Goal: Task Accomplishment & Management: Use online tool/utility

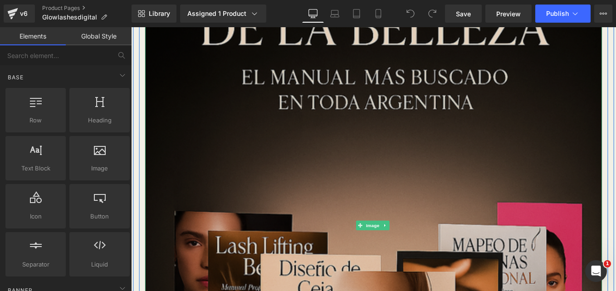
scroll to position [297, 0]
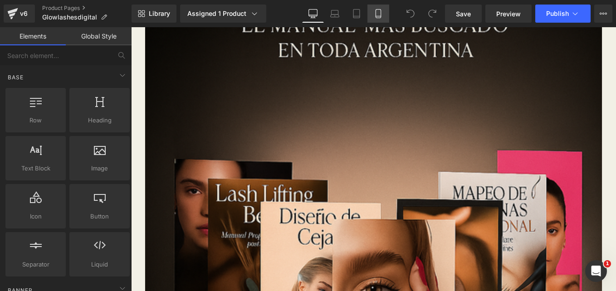
click at [377, 8] on link "Mobile" at bounding box center [379, 14] width 22 height 18
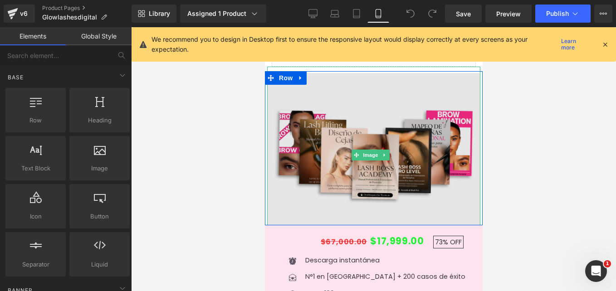
scroll to position [1171, 0]
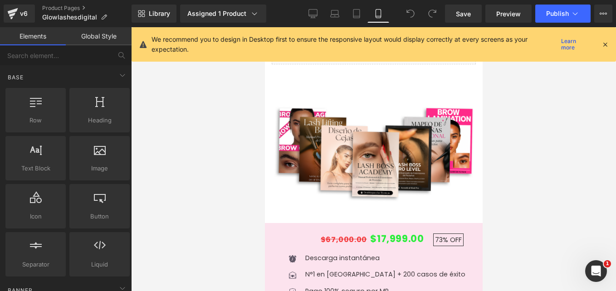
click at [605, 42] on icon at bounding box center [605, 44] width 8 height 8
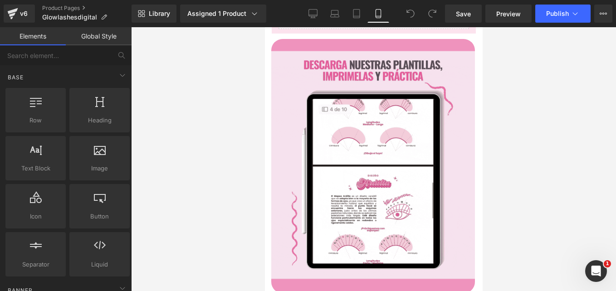
scroll to position [684, 0]
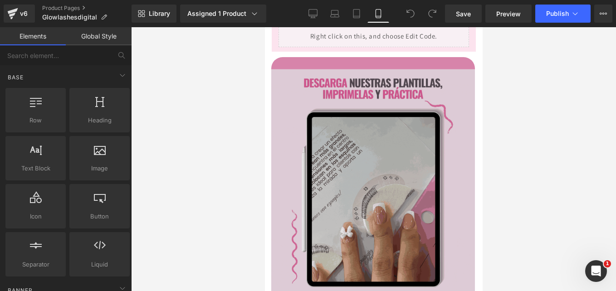
click at [424, 114] on img at bounding box center [373, 184] width 204 height 255
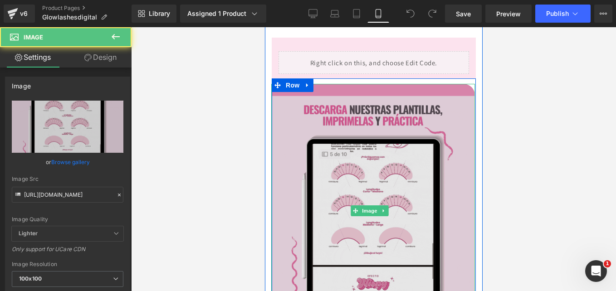
scroll to position [657, 0]
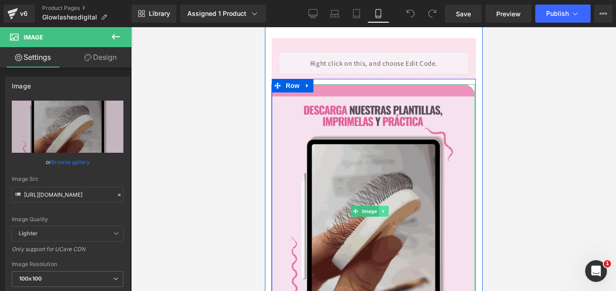
click at [384, 209] on icon at bounding box center [383, 211] width 5 height 5
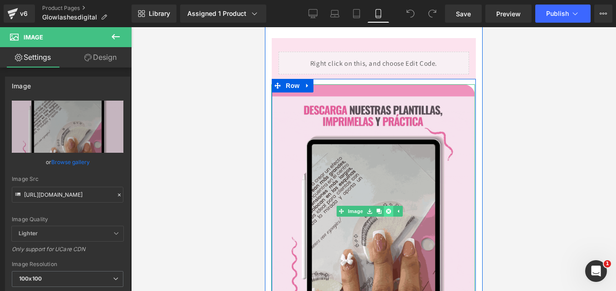
click at [386, 209] on icon at bounding box center [388, 211] width 5 height 5
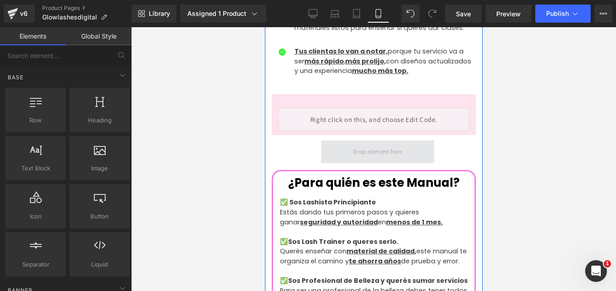
scroll to position [593, 0]
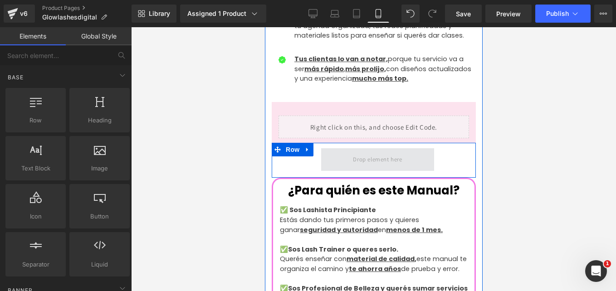
click at [347, 148] on span at bounding box center [377, 159] width 113 height 23
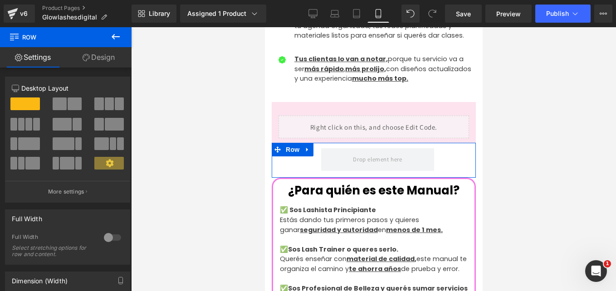
click at [116, 56] on link "Design" at bounding box center [99, 57] width 66 height 20
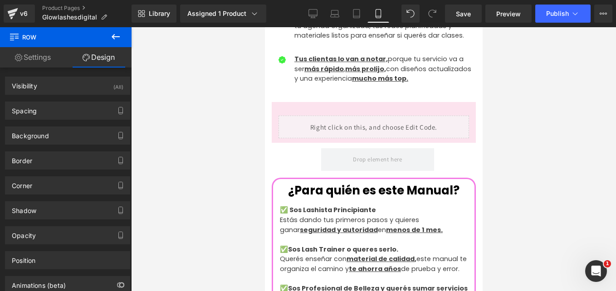
click at [111, 38] on icon at bounding box center [115, 36] width 11 height 11
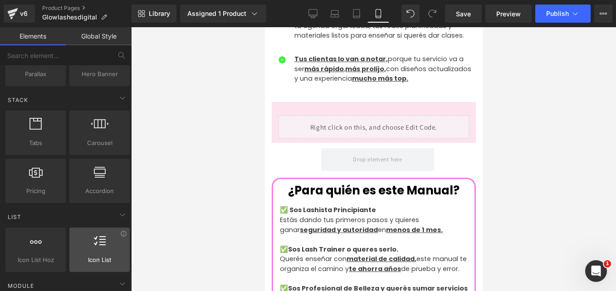
scroll to position [260, 0]
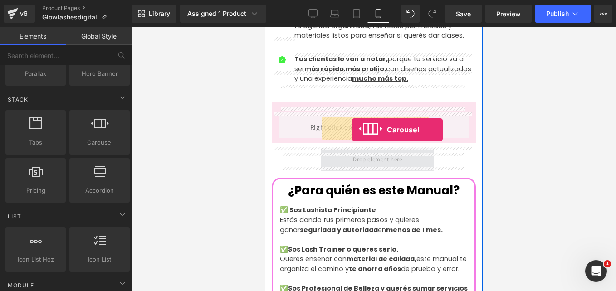
drag, startPoint x: 372, startPoint y: 151, endPoint x: 352, endPoint y: 132, distance: 27.3
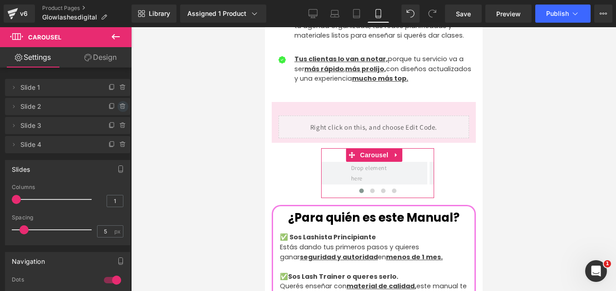
click at [119, 108] on icon at bounding box center [122, 106] width 7 height 7
click at [118, 108] on button "Delete" at bounding box center [113, 107] width 29 height 12
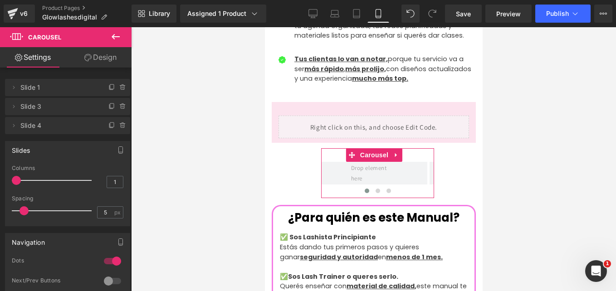
click at [119, 108] on icon at bounding box center [122, 106] width 7 height 7
click at [118, 108] on button "Delete" at bounding box center [113, 107] width 29 height 12
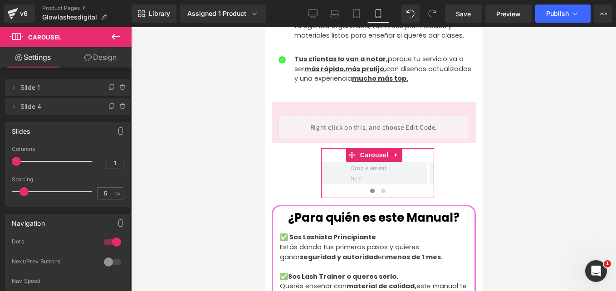
click at [119, 108] on icon at bounding box center [122, 106] width 7 height 7
click at [118, 108] on button "Delete" at bounding box center [113, 107] width 29 height 12
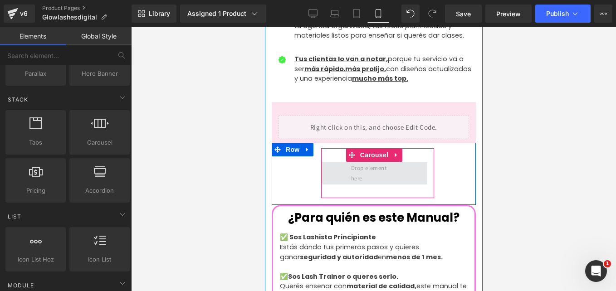
click at [355, 160] on span at bounding box center [374, 173] width 53 height 26
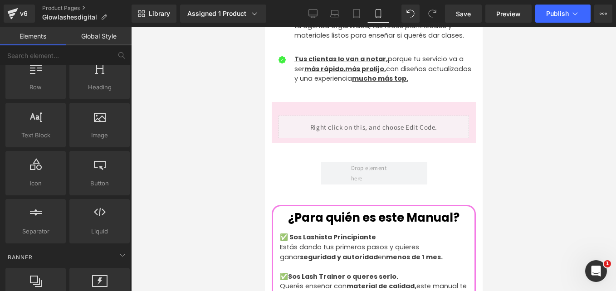
scroll to position [0, 0]
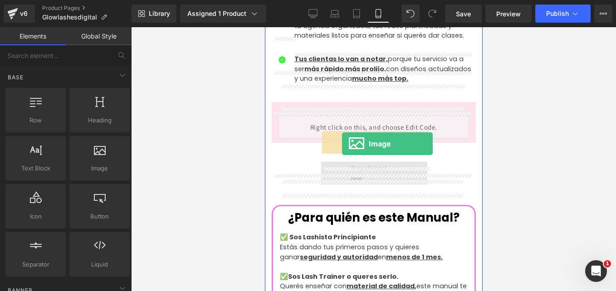
drag, startPoint x: 360, startPoint y: 197, endPoint x: 346, endPoint y: 143, distance: 55.4
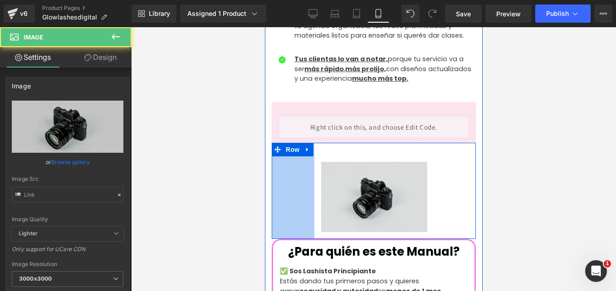
type input "//[DOMAIN_NAME][URL]"
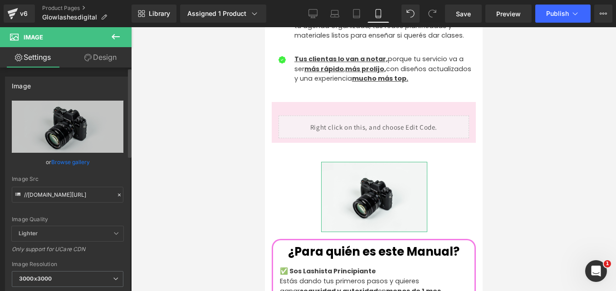
click at [118, 196] on icon at bounding box center [119, 195] width 6 height 6
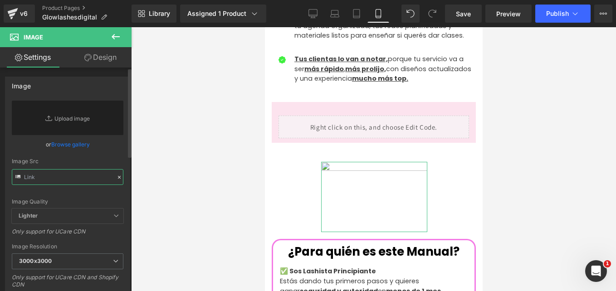
click at [59, 178] on input "text" at bounding box center [68, 177] width 112 height 16
paste input "[URL][DOMAIN_NAME]"
type input "[URL][DOMAIN_NAME]"
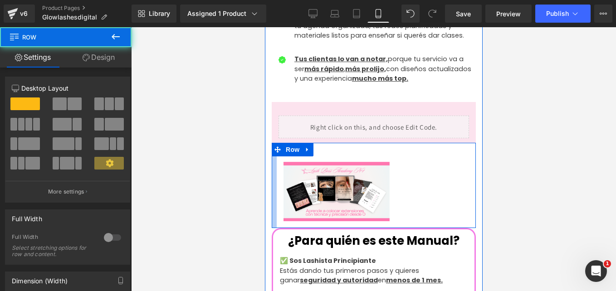
drag, startPoint x: 306, startPoint y: 150, endPoint x: 259, endPoint y: 156, distance: 47.6
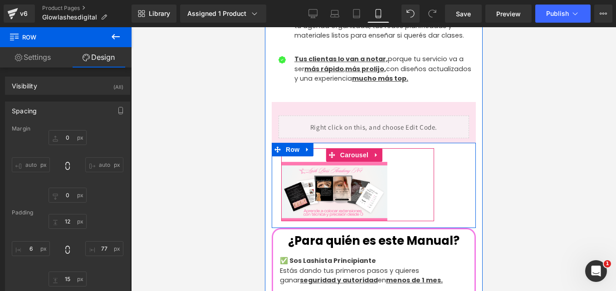
click at [410, 162] on div "Image" at bounding box center [357, 192] width 153 height 60
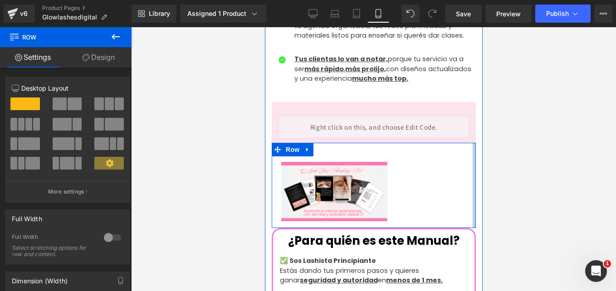
drag, startPoint x: 443, startPoint y: 157, endPoint x: 476, endPoint y: 151, distance: 33.6
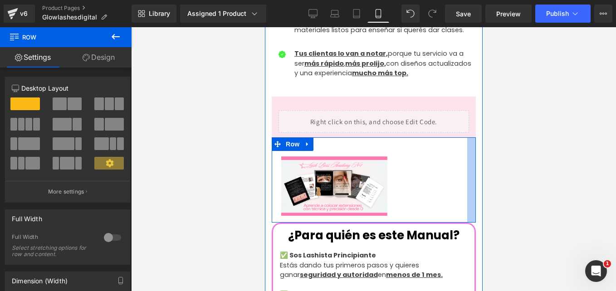
scroll to position [596, 0]
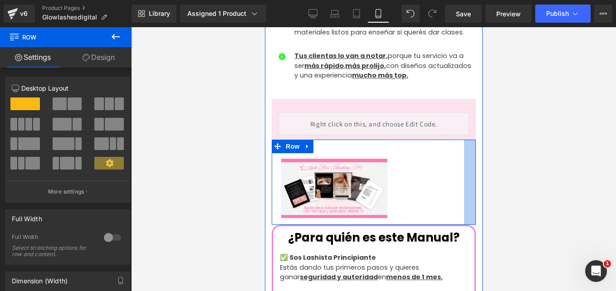
click at [466, 153] on div at bounding box center [470, 183] width 12 height 86
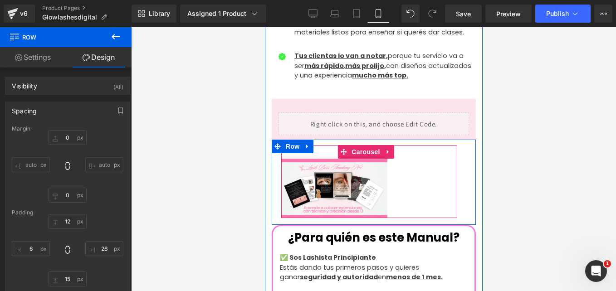
click at [392, 160] on div "Image" at bounding box center [369, 189] width 176 height 60
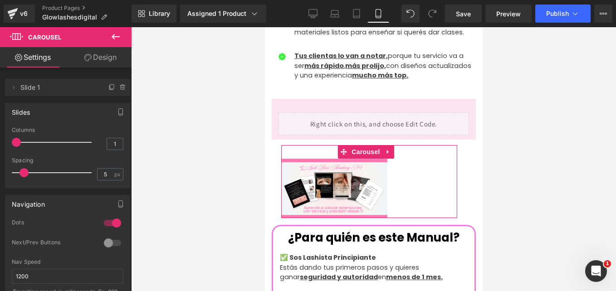
click at [101, 55] on link "Design" at bounding box center [101, 57] width 66 height 20
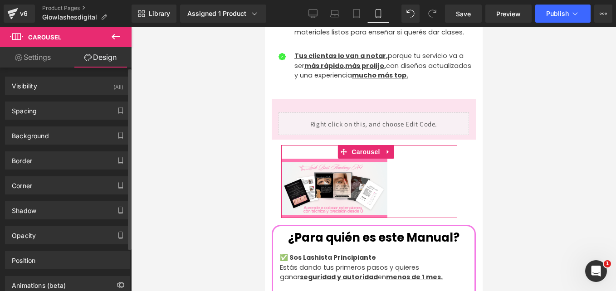
type input "0"
type input "30"
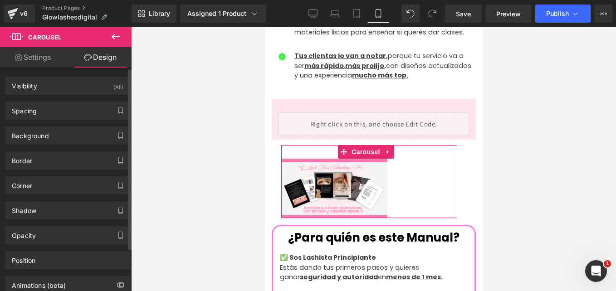
type input "0"
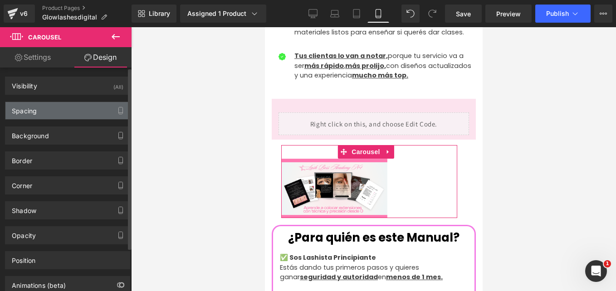
click at [49, 114] on div "Spacing" at bounding box center [67, 110] width 124 height 17
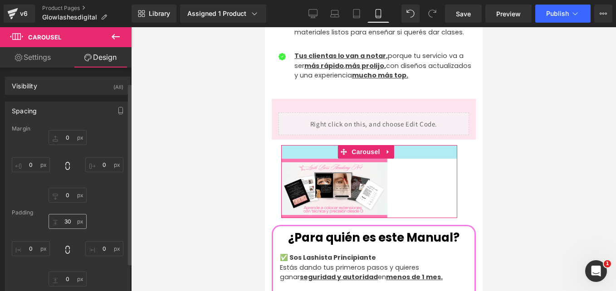
scroll to position [20, 0]
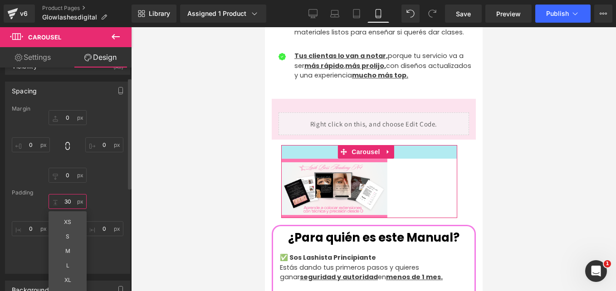
click at [69, 202] on input "30" at bounding box center [68, 201] width 38 height 15
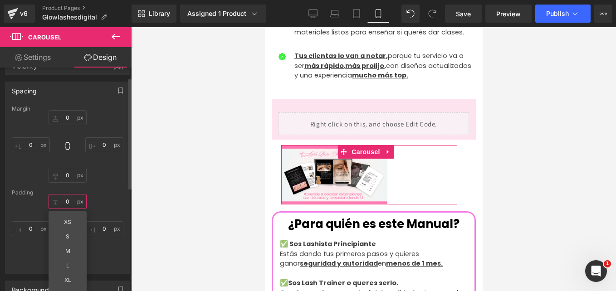
type input "0"
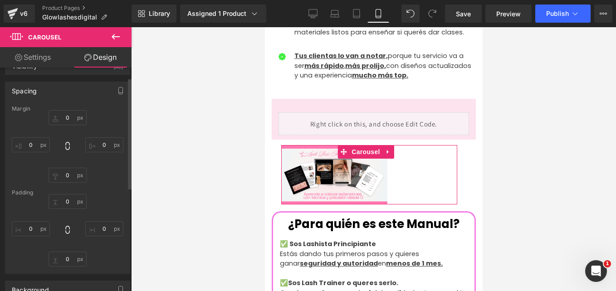
click at [114, 184] on div "Margin 0px 0 0px 0 0px 0 0px 0 [GEOGRAPHIC_DATA] 0 0 0px 0 0px 0 0px 0" at bounding box center [67, 190] width 124 height 168
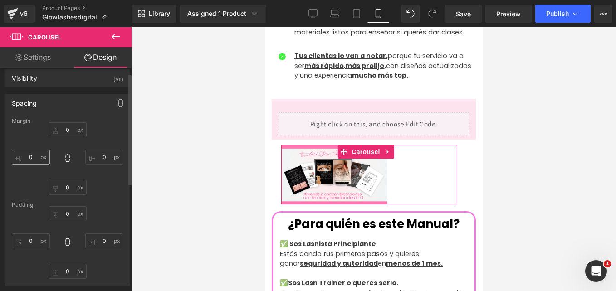
scroll to position [7, 0]
click at [36, 158] on input "0" at bounding box center [31, 157] width 38 height 15
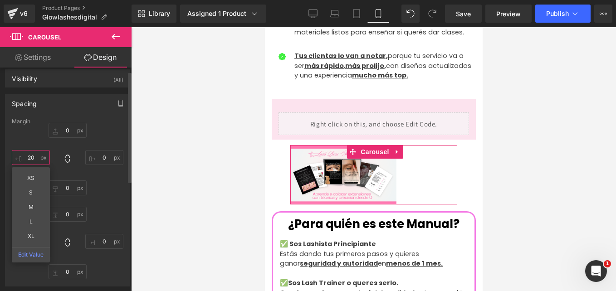
type input "2"
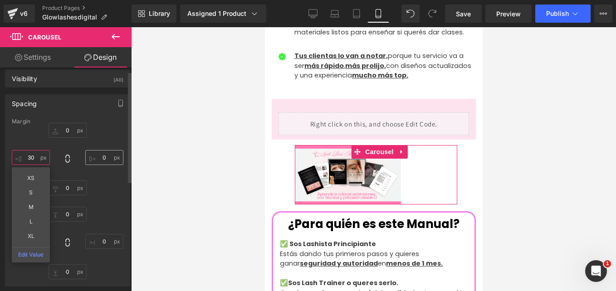
type input "30"
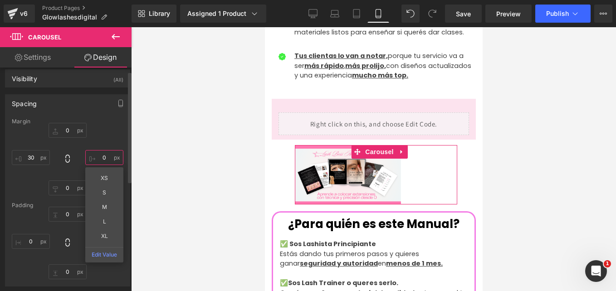
click at [105, 160] on input "0" at bounding box center [104, 157] width 38 height 15
type input "3"
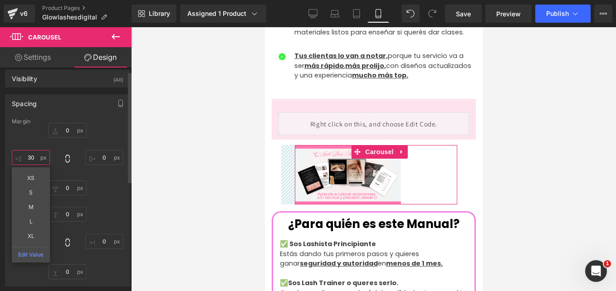
click at [35, 156] on input "30" at bounding box center [31, 157] width 38 height 15
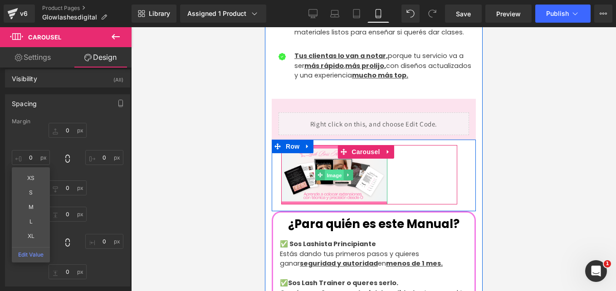
click at [334, 170] on span "Image" at bounding box center [334, 175] width 19 height 11
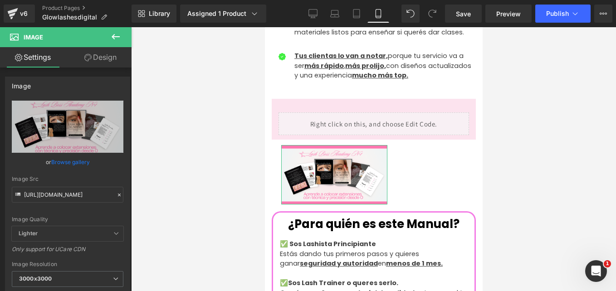
click at [101, 61] on link "Design" at bounding box center [101, 57] width 66 height 20
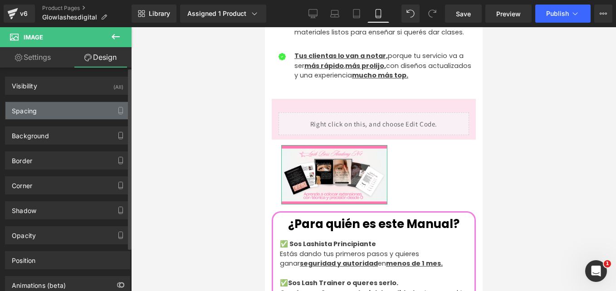
type input "0"
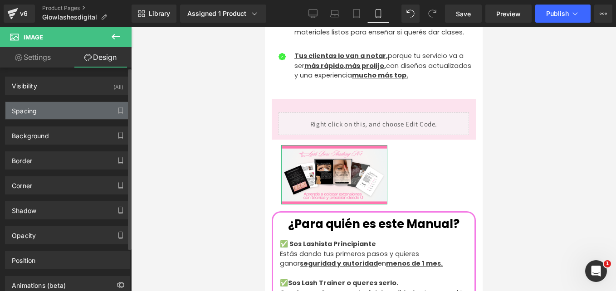
type input "0"
click at [46, 113] on div "Spacing" at bounding box center [67, 110] width 124 height 17
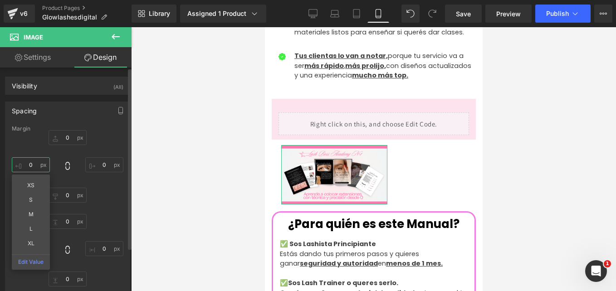
click at [35, 169] on input "0" at bounding box center [31, 164] width 38 height 15
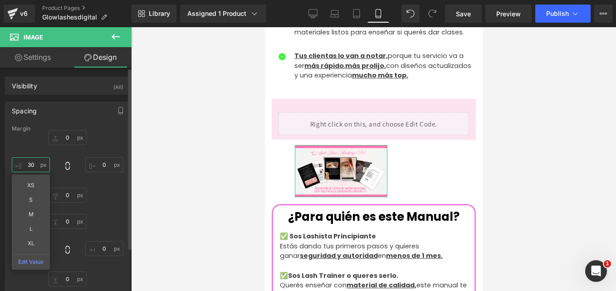
type input "30}"
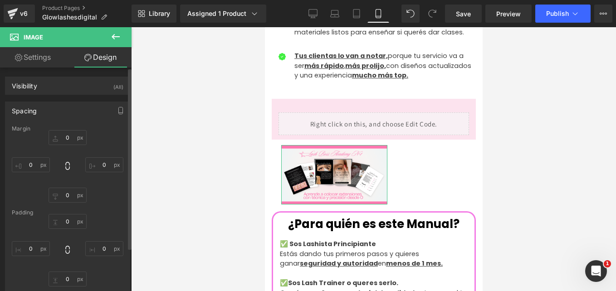
click at [34, 141] on div "0px 0 0px 0 0px 0" at bounding box center [68, 166] width 112 height 73
click at [35, 246] on input "0" at bounding box center [31, 248] width 38 height 15
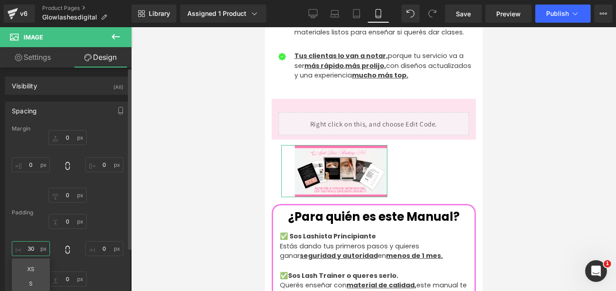
type input "3"
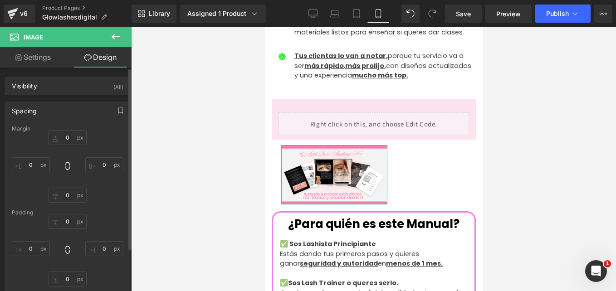
click at [102, 150] on div "0px 0 0px 0 0px 0" at bounding box center [68, 166] width 112 height 73
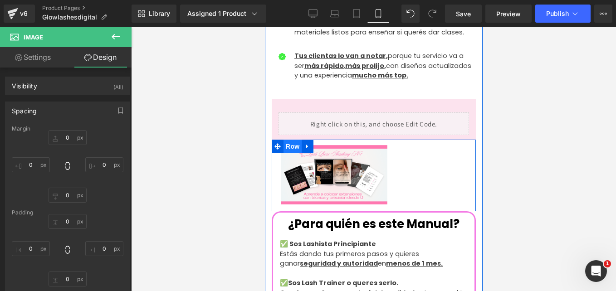
click at [290, 140] on span "Row" at bounding box center [292, 147] width 18 height 14
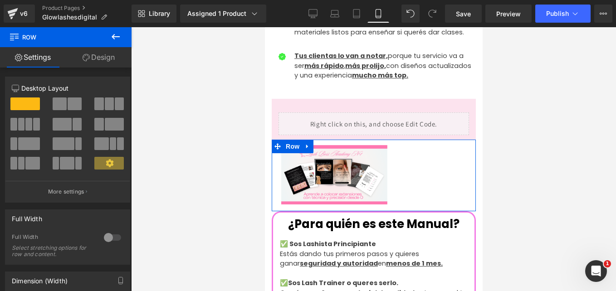
click at [108, 61] on link "Design" at bounding box center [99, 57] width 66 height 20
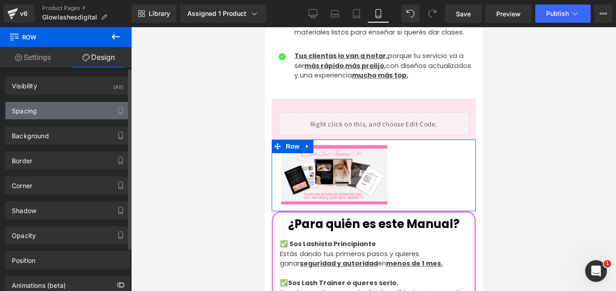
click at [42, 108] on div "Spacing" at bounding box center [67, 110] width 124 height 17
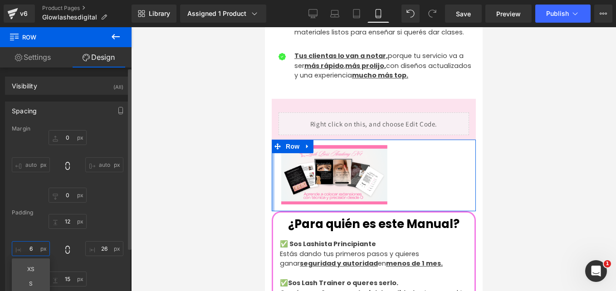
click at [34, 246] on input "6" at bounding box center [31, 248] width 38 height 15
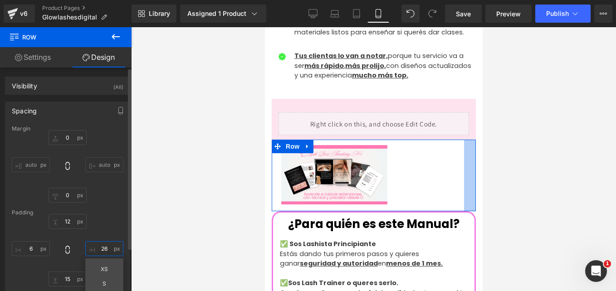
click at [108, 251] on input "26" at bounding box center [104, 248] width 38 height 15
type input "0"
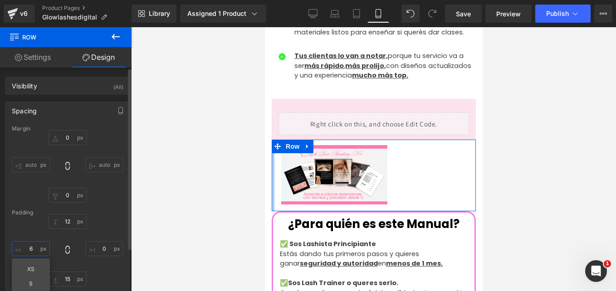
click at [34, 250] on input "6" at bounding box center [31, 248] width 38 height 15
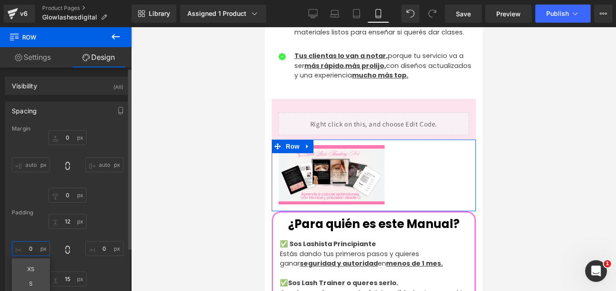
type input "0"
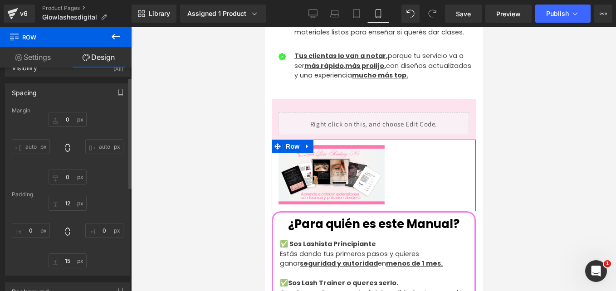
scroll to position [19, 0]
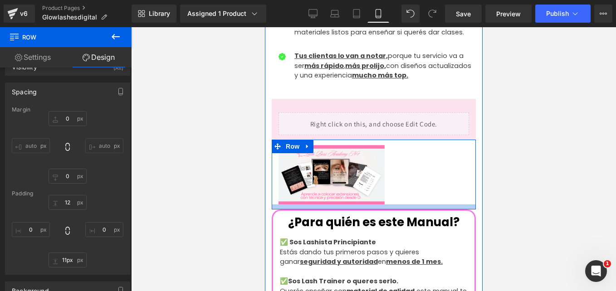
type input "12px"
click at [324, 205] on div at bounding box center [373, 207] width 204 height 5
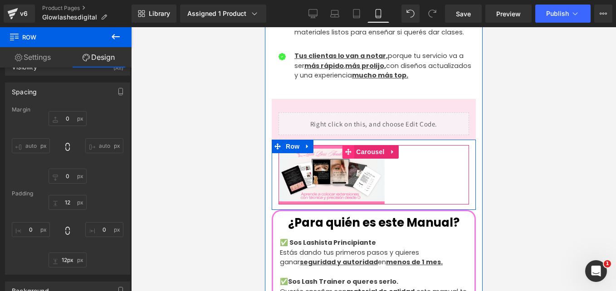
click at [343, 145] on span at bounding box center [348, 152] width 12 height 14
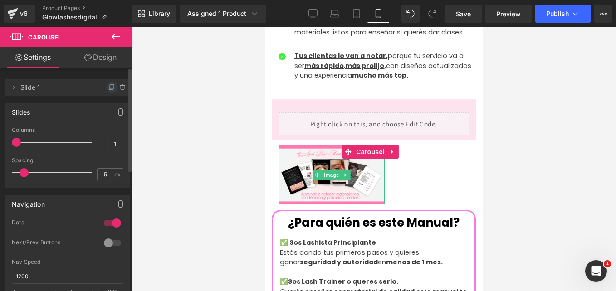
click at [108, 87] on icon at bounding box center [111, 87] width 7 height 7
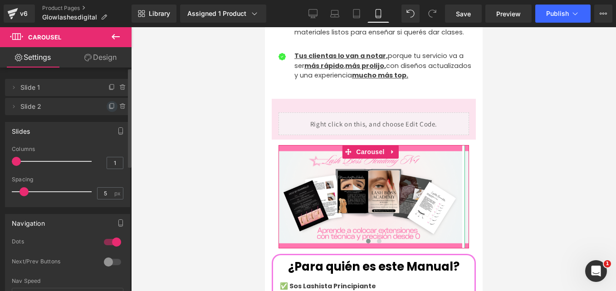
click at [108, 103] on icon at bounding box center [111, 106] width 7 height 7
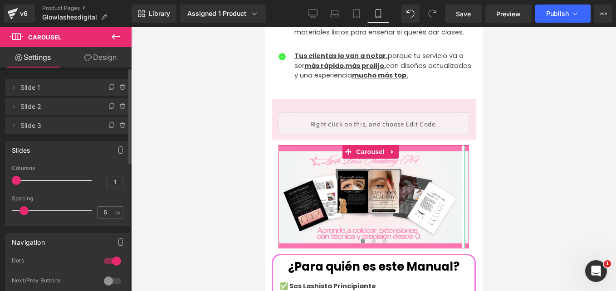
click at [79, 104] on span "Slide 2" at bounding box center [58, 106] width 76 height 17
click at [70, 105] on span "Slide 2" at bounding box center [58, 106] width 76 height 17
click at [108, 125] on icon at bounding box center [111, 125] width 7 height 7
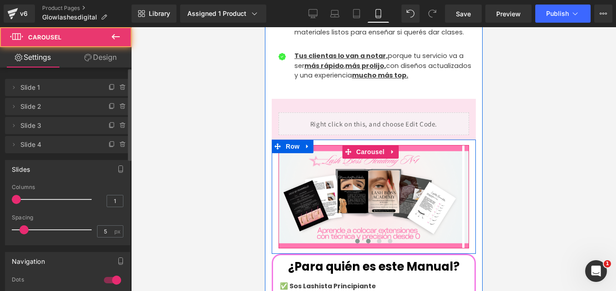
click at [366, 239] on span at bounding box center [368, 241] width 5 height 5
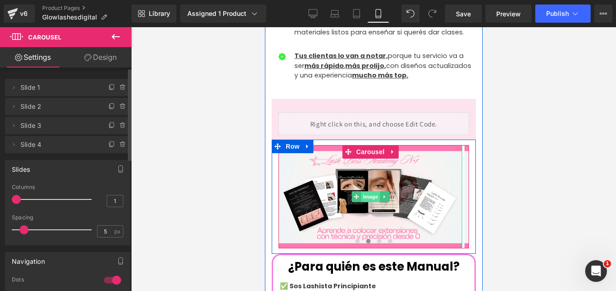
click at [375, 192] on span "Image" at bounding box center [370, 197] width 19 height 11
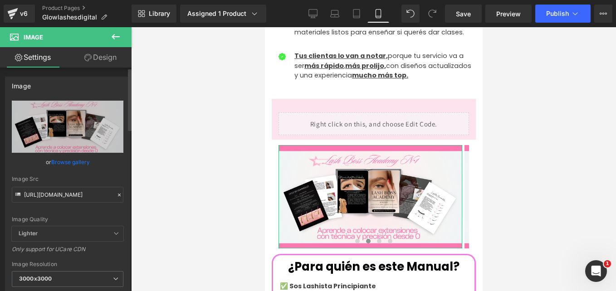
click at [116, 195] on icon at bounding box center [119, 195] width 6 height 6
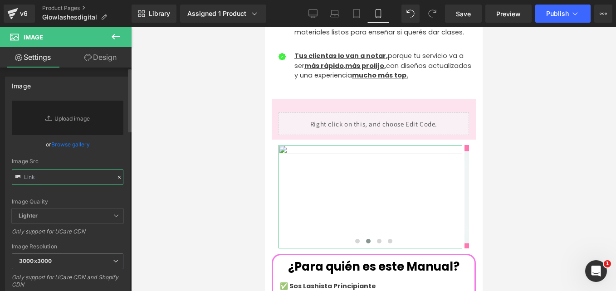
click at [62, 172] on input "text" at bounding box center [68, 177] width 112 height 16
paste input "[URL][DOMAIN_NAME]"
type input "[URL][DOMAIN_NAME]"
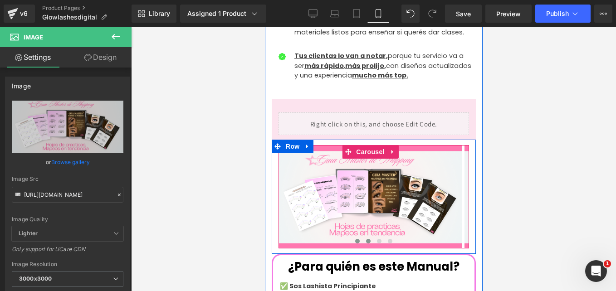
click at [356, 237] on button at bounding box center [357, 241] width 11 height 9
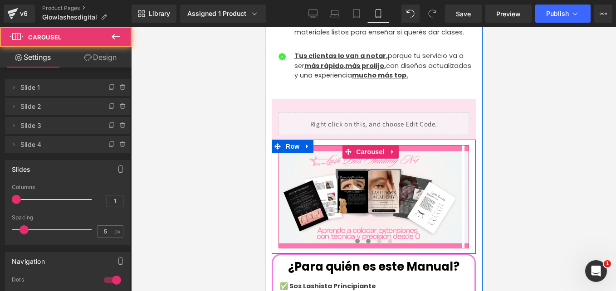
click at [366, 239] on span at bounding box center [368, 241] width 5 height 5
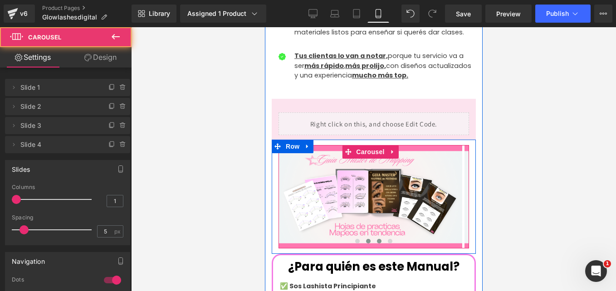
click at [377, 239] on span at bounding box center [379, 241] width 5 height 5
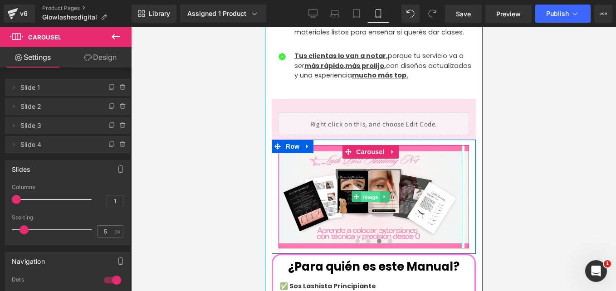
click at [376, 192] on span "Image" at bounding box center [370, 197] width 19 height 11
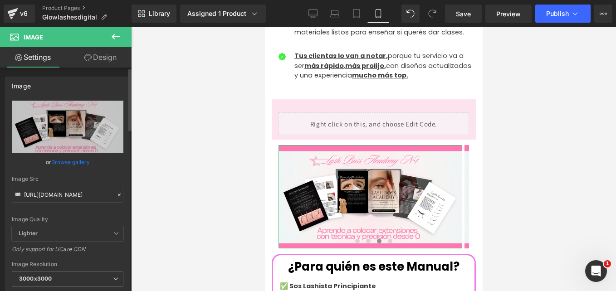
click at [117, 194] on icon at bounding box center [119, 195] width 6 height 6
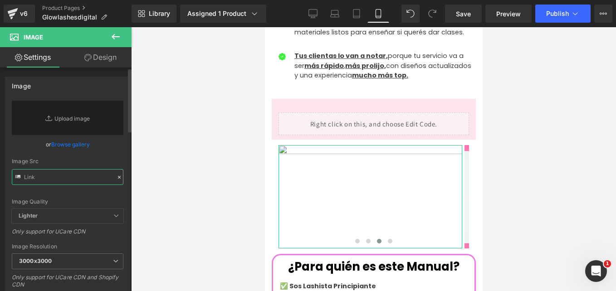
click at [55, 180] on input "text" at bounding box center [68, 177] width 112 height 16
paste input "[URL][DOMAIN_NAME]"
type input "[URL][DOMAIN_NAME]"
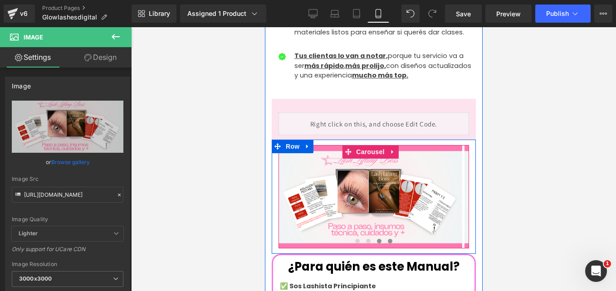
click at [388, 239] on span at bounding box center [390, 241] width 5 height 5
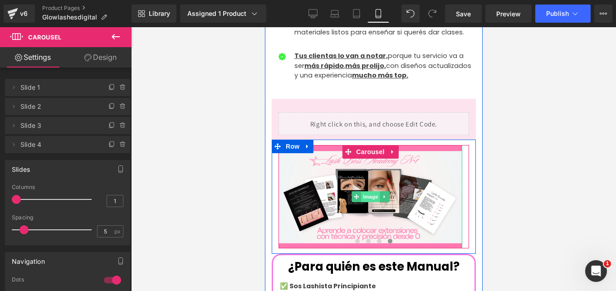
click at [368, 192] on span "Image" at bounding box center [370, 197] width 19 height 11
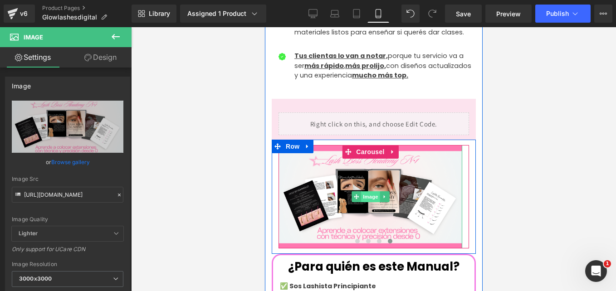
click at [369, 192] on span "Image" at bounding box center [370, 197] width 19 height 11
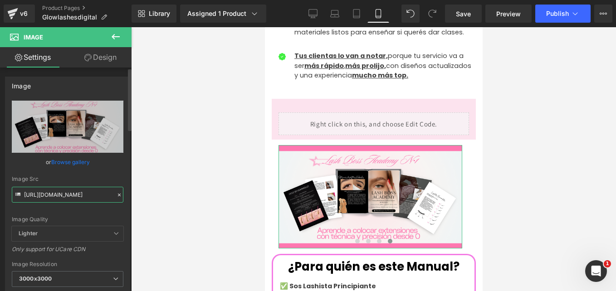
click at [72, 195] on input "[URL][DOMAIN_NAME]" at bounding box center [68, 195] width 112 height 16
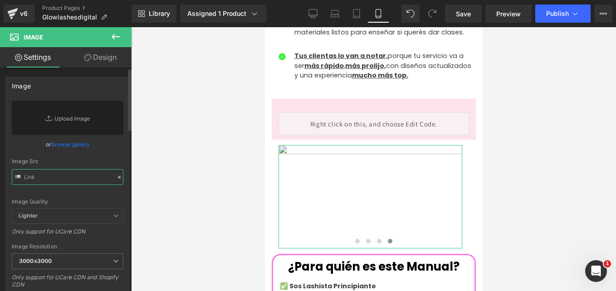
paste input "[URL][DOMAIN_NAME]"
type input "[URL][DOMAIN_NAME]"
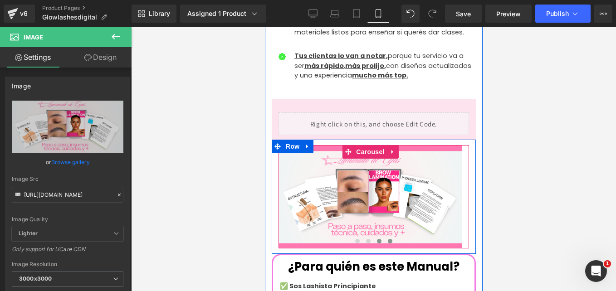
click at [377, 239] on span at bounding box center [379, 241] width 5 height 5
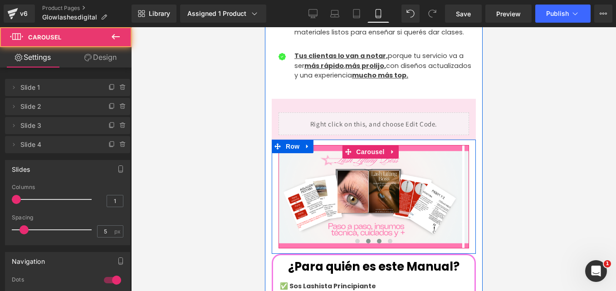
click at [364, 237] on button at bounding box center [368, 241] width 11 height 9
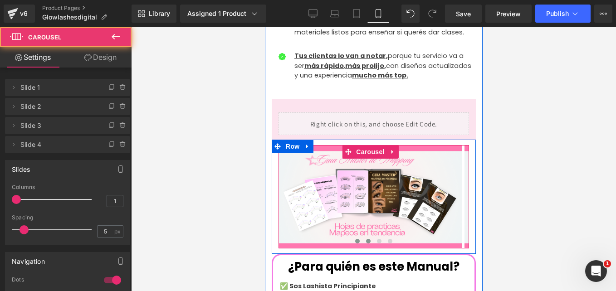
click at [355, 239] on span at bounding box center [357, 241] width 5 height 5
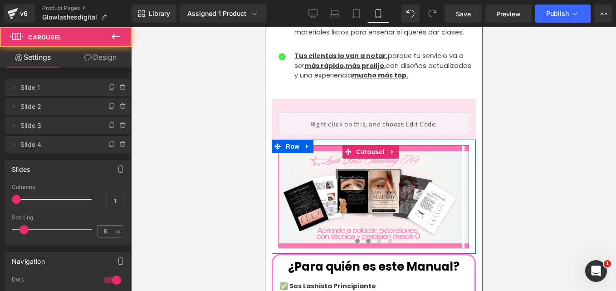
click at [366, 239] on span at bounding box center [368, 241] width 5 height 5
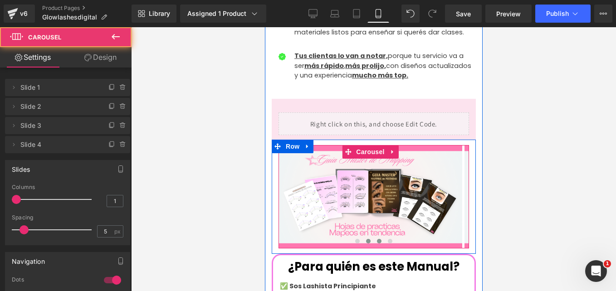
click at [375, 237] on button at bounding box center [379, 241] width 11 height 9
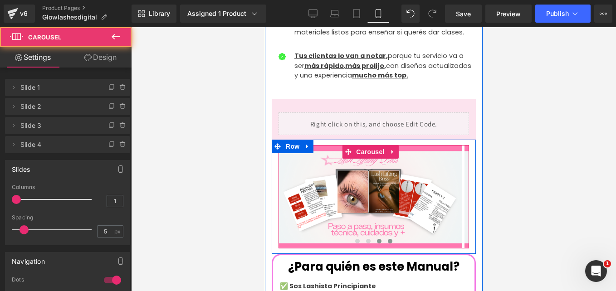
click at [388, 239] on span at bounding box center [390, 241] width 5 height 5
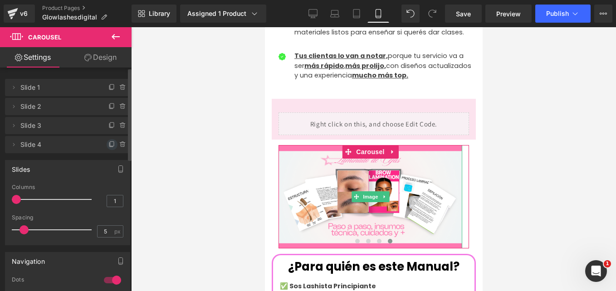
click at [108, 144] on icon at bounding box center [111, 144] width 7 height 7
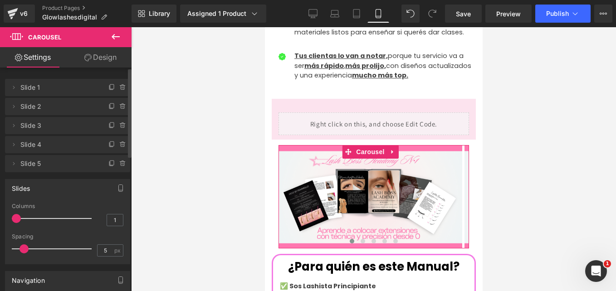
click at [90, 167] on span "Slide 5" at bounding box center [58, 163] width 76 height 17
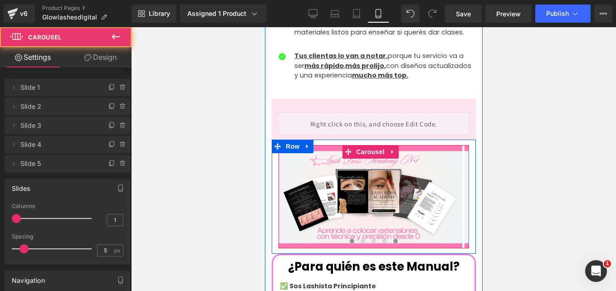
click at [394, 237] on button at bounding box center [395, 241] width 11 height 9
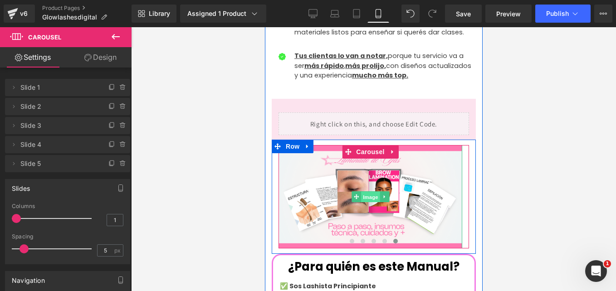
click at [369, 192] on span "Image" at bounding box center [370, 197] width 19 height 11
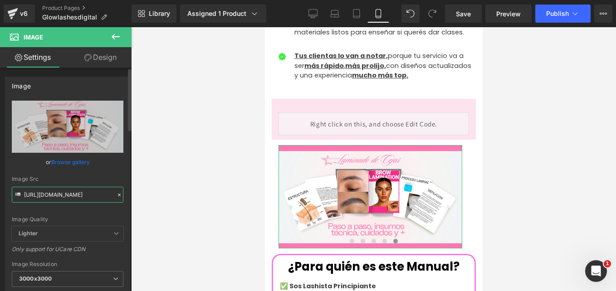
click at [110, 197] on input "[URL][DOMAIN_NAME]" at bounding box center [68, 195] width 112 height 16
paste input "26LN01K5/5"
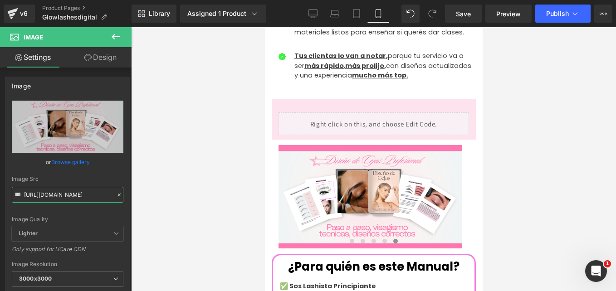
type input "[URL][DOMAIN_NAME]"
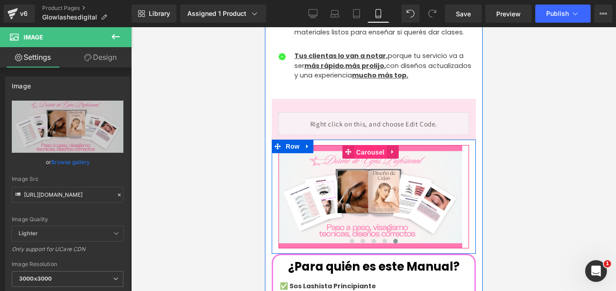
click at [364, 146] on span "Carousel" at bounding box center [370, 153] width 33 height 14
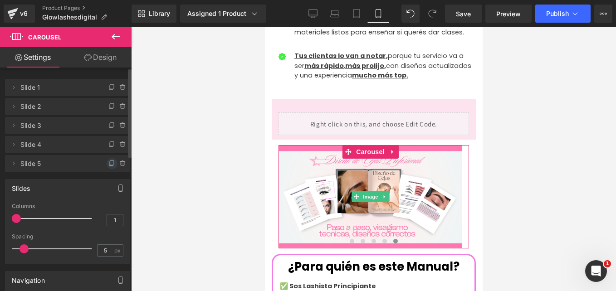
click at [110, 165] on icon at bounding box center [112, 163] width 4 height 5
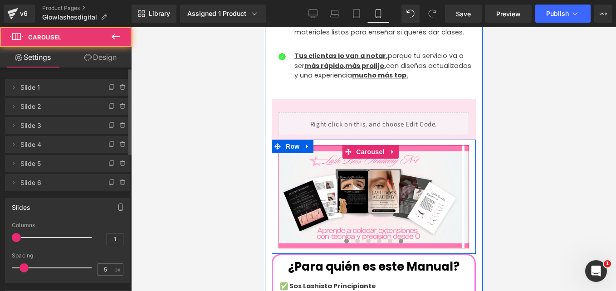
click at [399, 239] on span at bounding box center [401, 241] width 5 height 5
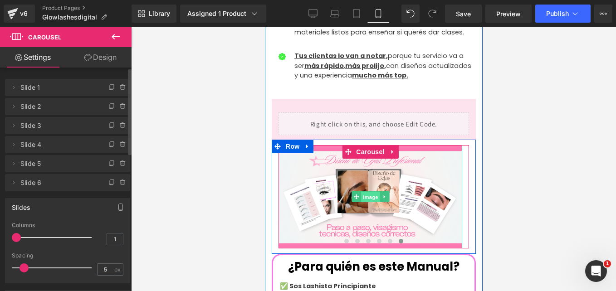
drag, startPoint x: 371, startPoint y: 166, endPoint x: 440, endPoint y: 186, distance: 72.4
click at [371, 192] on span "Image" at bounding box center [370, 197] width 19 height 11
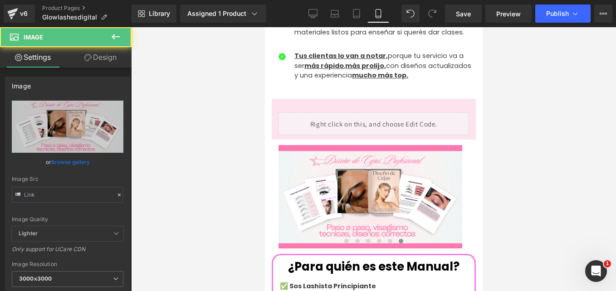
type input "[URL][DOMAIN_NAME]"
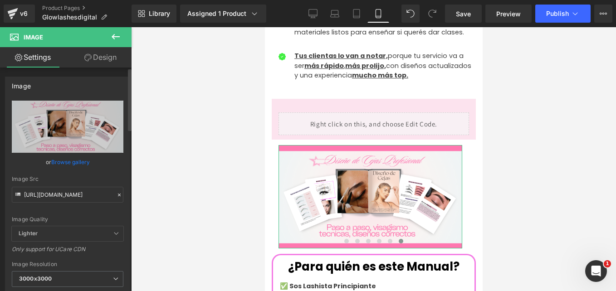
click at [116, 193] on icon at bounding box center [119, 195] width 6 height 6
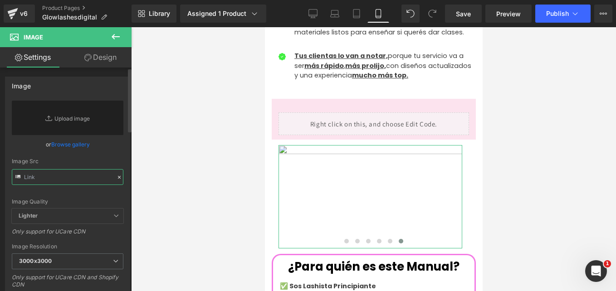
click at [53, 173] on input "text" at bounding box center [68, 177] width 112 height 16
paste input "[URL][DOMAIN_NAME]"
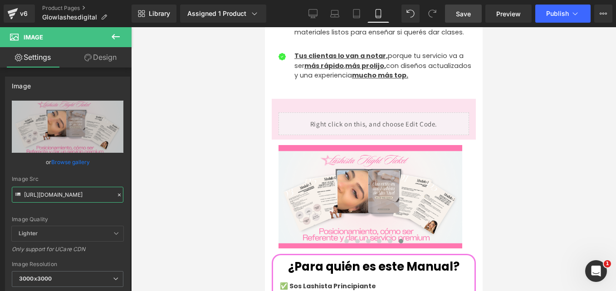
type input "[URL][DOMAIN_NAME]"
click at [458, 12] on span "Save" at bounding box center [463, 14] width 15 height 10
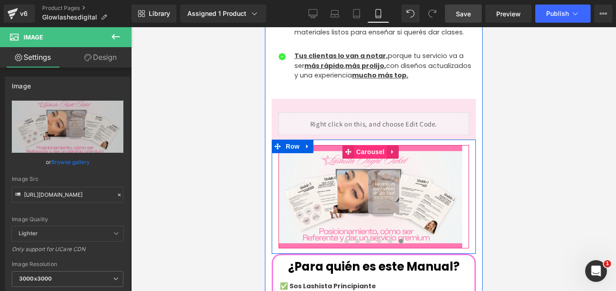
click at [365, 145] on span "Carousel" at bounding box center [370, 152] width 33 height 14
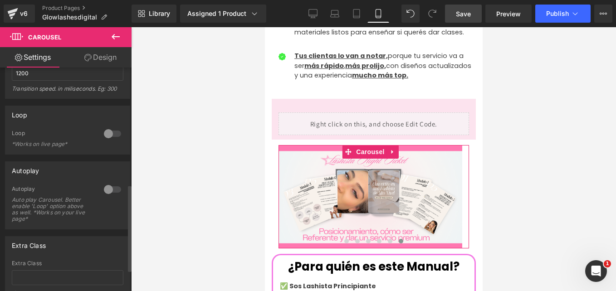
scroll to position [297, 0]
click at [113, 134] on div at bounding box center [113, 135] width 22 height 15
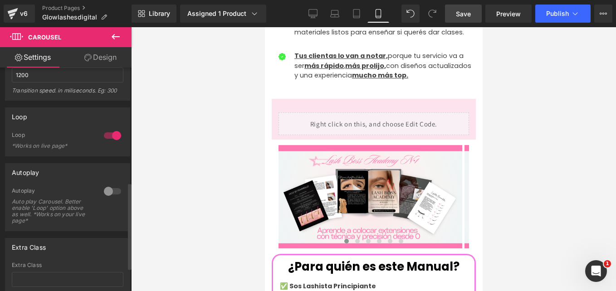
click at [111, 192] on div at bounding box center [113, 191] width 22 height 15
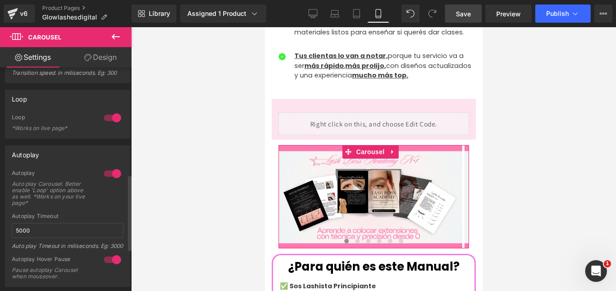
scroll to position [313, 0]
drag, startPoint x: 106, startPoint y: 175, endPoint x: 41, endPoint y: 73, distance: 120.4
click at [106, 175] on div at bounding box center [113, 175] width 22 height 15
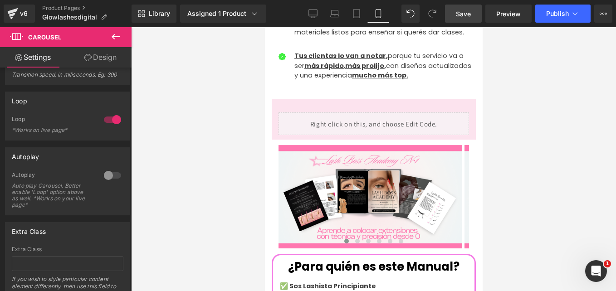
click at [468, 14] on span "Save" at bounding box center [463, 14] width 15 height 10
click at [561, 9] on button "Publish" at bounding box center [563, 14] width 55 height 18
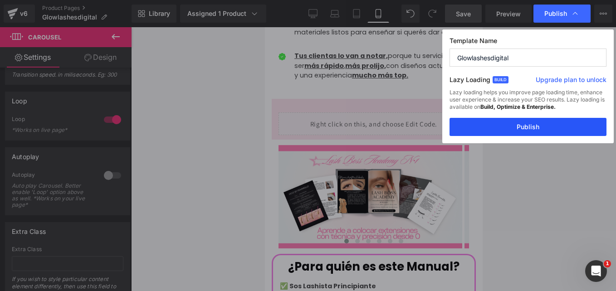
click at [515, 125] on button "Publish" at bounding box center [528, 127] width 157 height 18
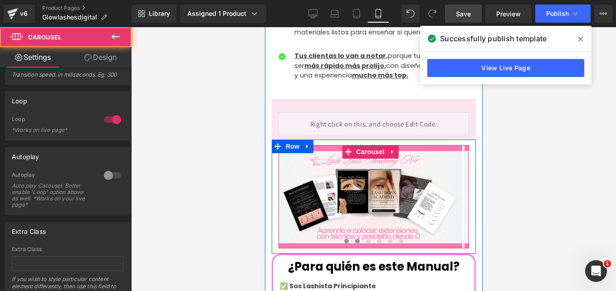
click at [355, 239] on span at bounding box center [357, 241] width 5 height 5
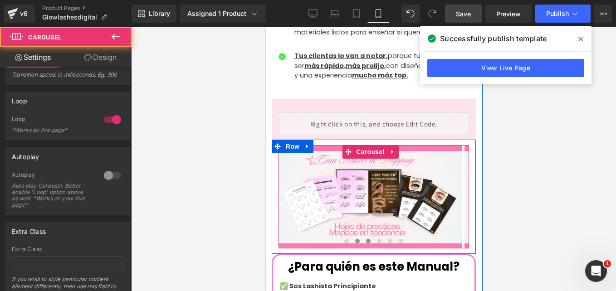
click at [366, 239] on span at bounding box center [368, 241] width 5 height 5
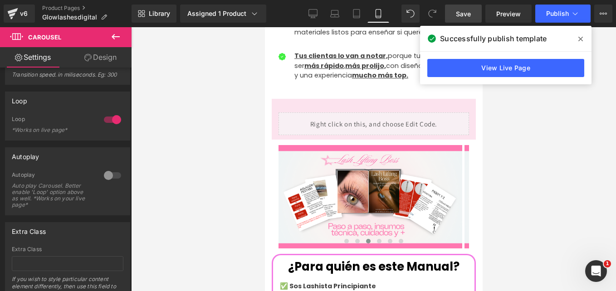
click at [116, 43] on button at bounding box center [116, 37] width 32 height 20
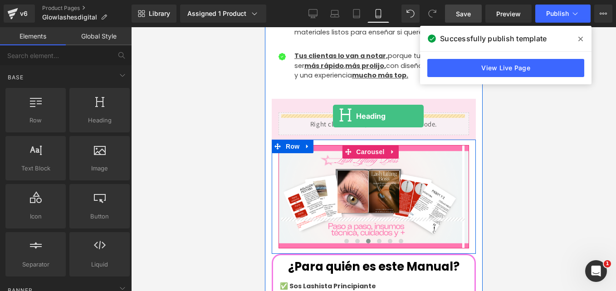
drag, startPoint x: 359, startPoint y: 138, endPoint x: 332, endPoint y: 116, distance: 34.8
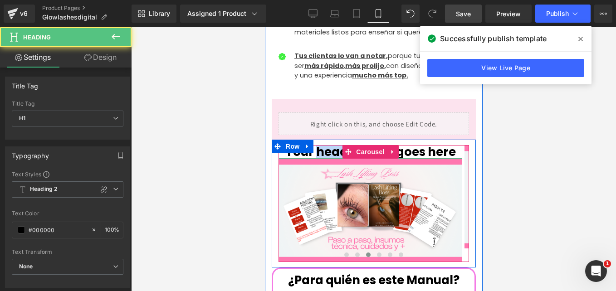
click at [319, 145] on h1 "Your heading text goes here" at bounding box center [370, 152] width 184 height 14
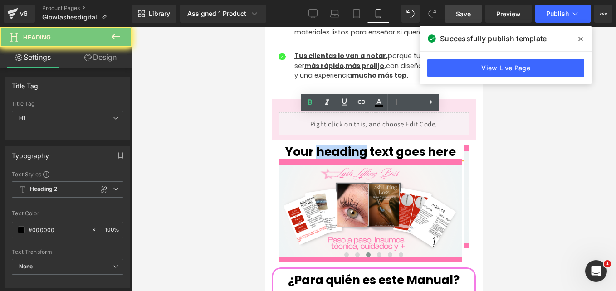
click at [319, 145] on h1 "Your heading text goes here" at bounding box center [370, 152] width 184 height 14
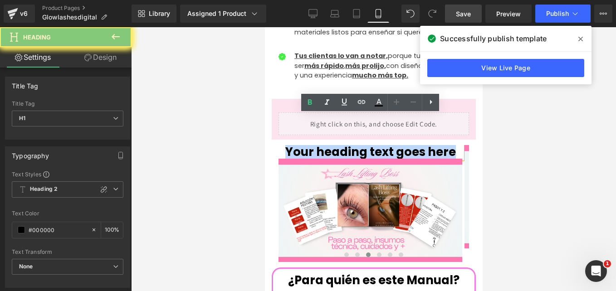
click at [319, 145] on h1 "Your heading text goes here" at bounding box center [370, 152] width 184 height 14
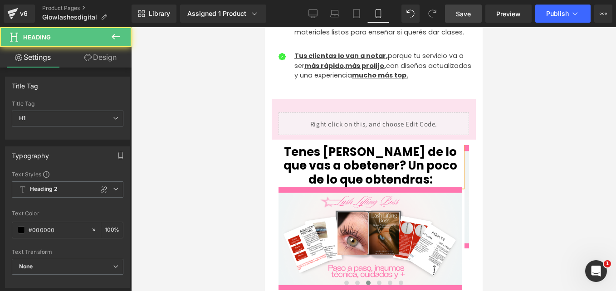
click at [286, 145] on h1 "Tenes [PERSON_NAME] de lo que vas a obetener? Un poco de lo que obtendras:" at bounding box center [370, 166] width 184 height 42
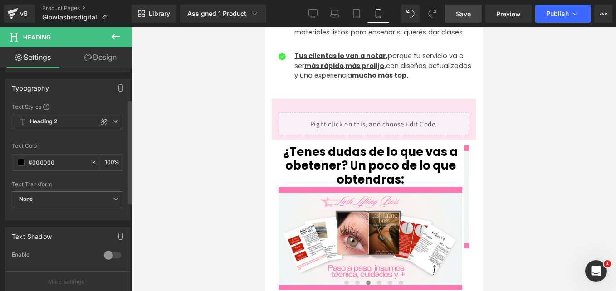
scroll to position [44, 0]
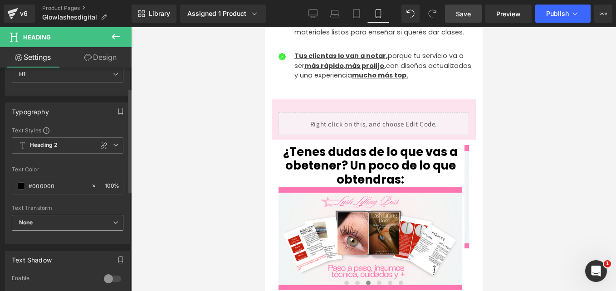
click at [69, 218] on span "None" at bounding box center [68, 223] width 112 height 16
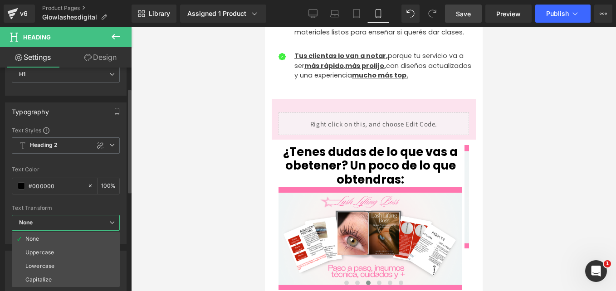
click at [69, 218] on span "None" at bounding box center [66, 223] width 108 height 16
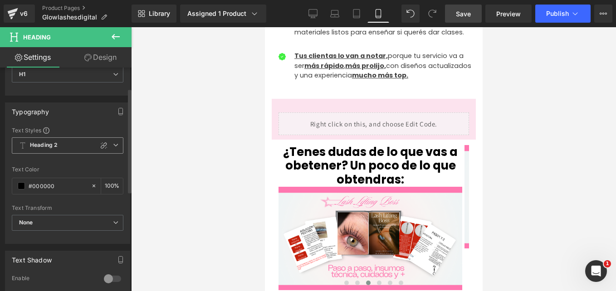
click at [113, 140] on span "Heading 2" at bounding box center [68, 146] width 112 height 16
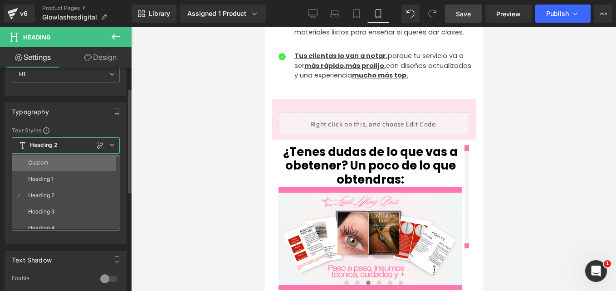
click at [69, 164] on li "Custom" at bounding box center [68, 163] width 112 height 16
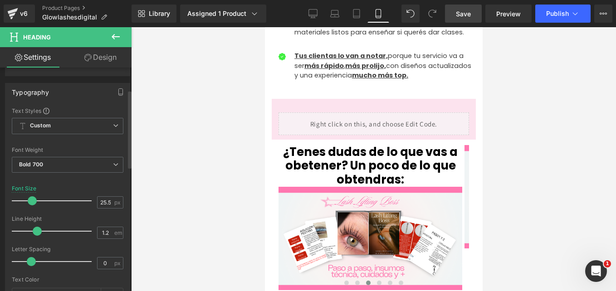
scroll to position [64, 0]
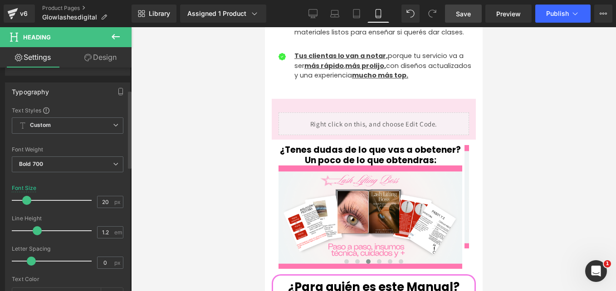
drag, startPoint x: 30, startPoint y: 200, endPoint x: 25, endPoint y: 202, distance: 5.3
click at [25, 202] on span at bounding box center [26, 200] width 9 height 9
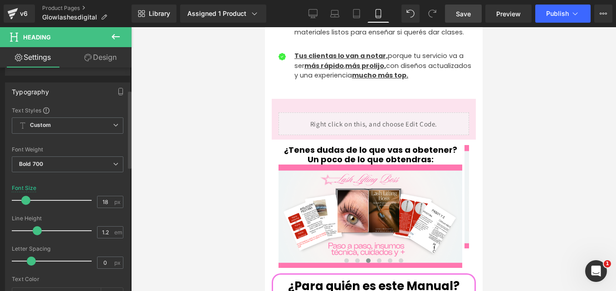
click at [24, 202] on span at bounding box center [25, 200] width 9 height 9
type input "19"
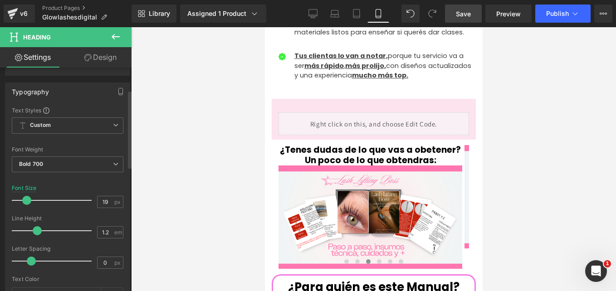
click at [25, 202] on span at bounding box center [26, 200] width 9 height 9
click at [464, 8] on link "Save" at bounding box center [463, 14] width 37 height 18
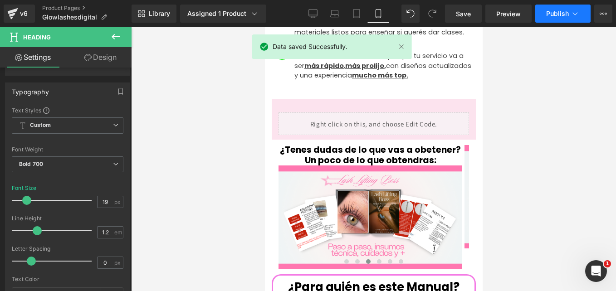
click at [563, 16] on span "Publish" at bounding box center [557, 13] width 23 height 7
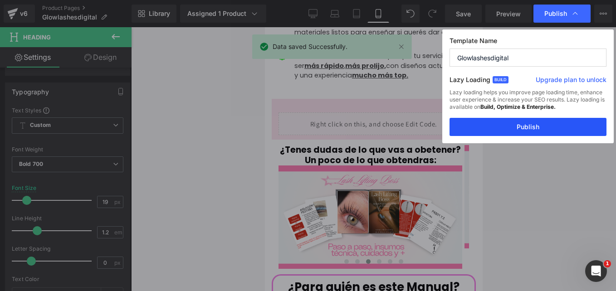
click at [529, 121] on button "Publish" at bounding box center [528, 127] width 157 height 18
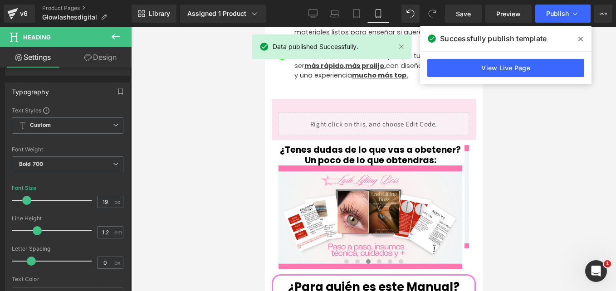
click at [582, 38] on icon at bounding box center [581, 39] width 5 height 5
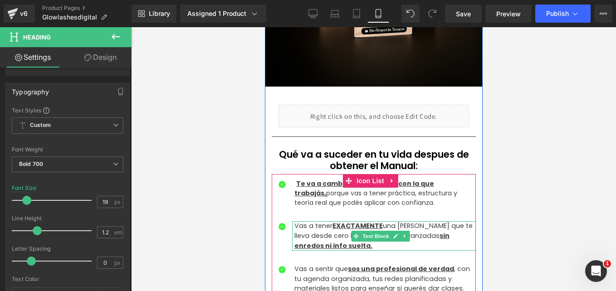
scroll to position [331, 0]
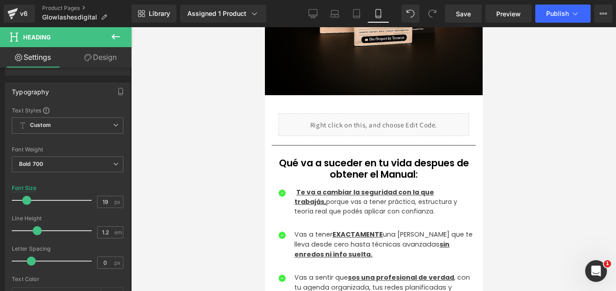
click at [113, 37] on icon at bounding box center [116, 36] width 8 height 5
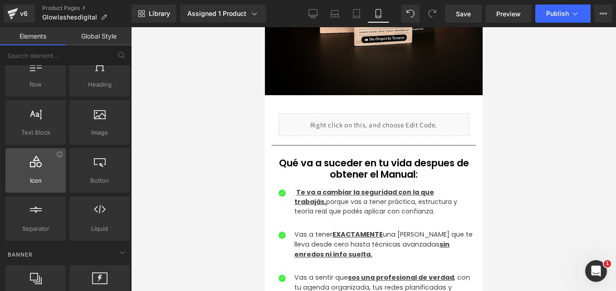
scroll to position [63, 0]
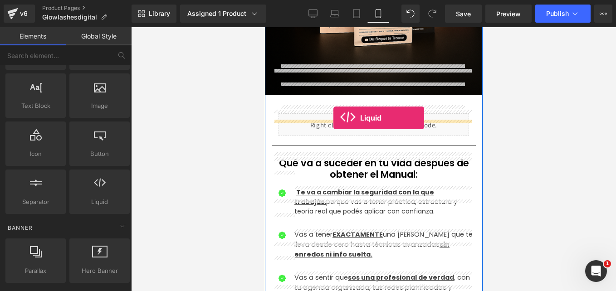
drag, startPoint x: 375, startPoint y: 212, endPoint x: 332, endPoint y: 118, distance: 103.6
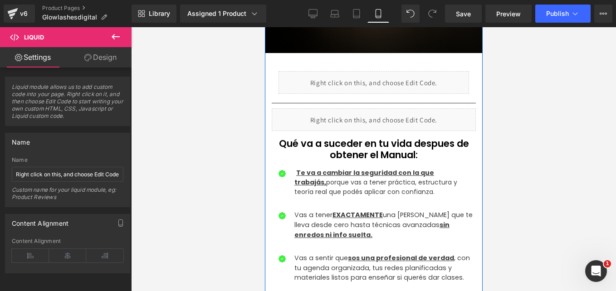
scroll to position [375, 0]
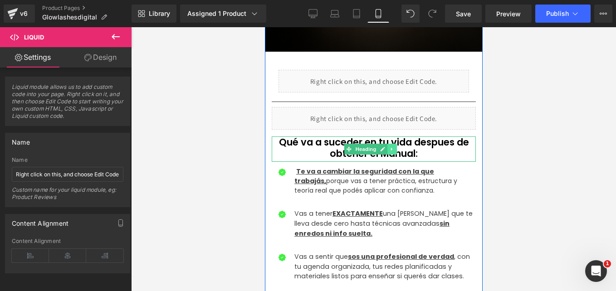
click at [389, 147] on icon at bounding box center [391, 149] width 5 height 5
click at [397, 147] on icon at bounding box center [396, 149] width 5 height 5
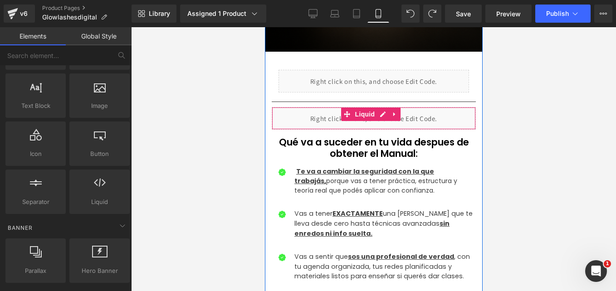
click at [433, 107] on div "Liquid" at bounding box center [373, 118] width 204 height 23
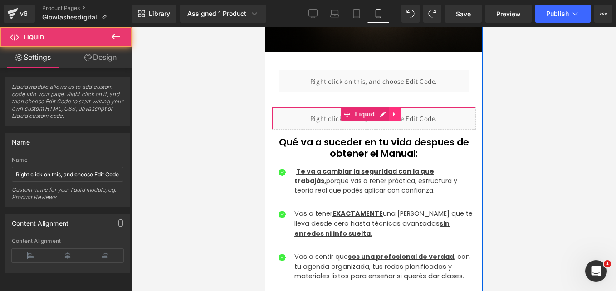
click at [393, 113] on icon at bounding box center [394, 115] width 2 height 4
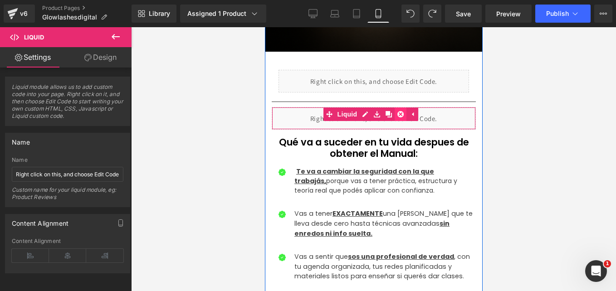
click at [402, 111] on icon at bounding box center [400, 114] width 6 height 6
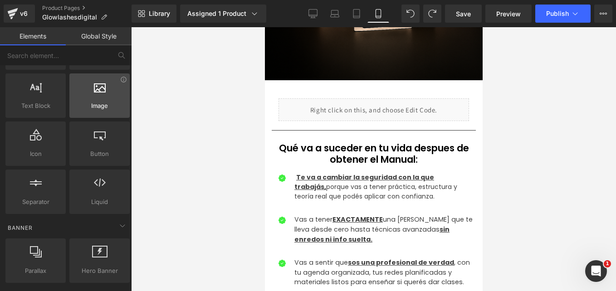
scroll to position [0, 0]
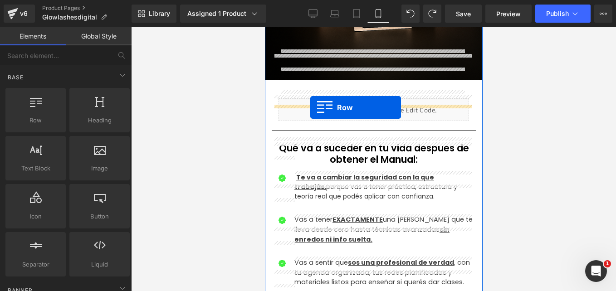
drag, startPoint x: 305, startPoint y: 136, endPoint x: 310, endPoint y: 107, distance: 29.6
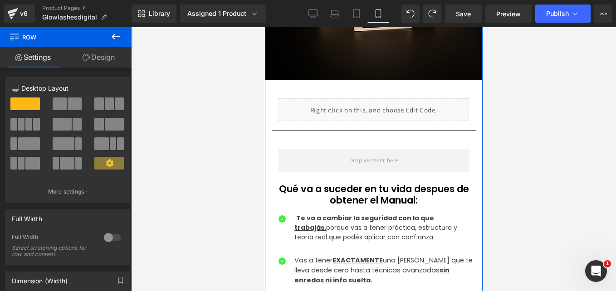
click at [113, 36] on icon at bounding box center [116, 36] width 8 height 5
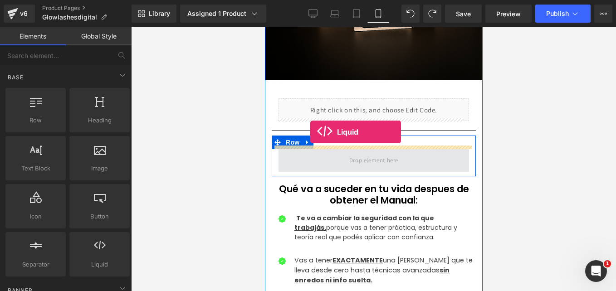
drag, startPoint x: 360, startPoint y: 290, endPoint x: 310, endPoint y: 132, distance: 166.0
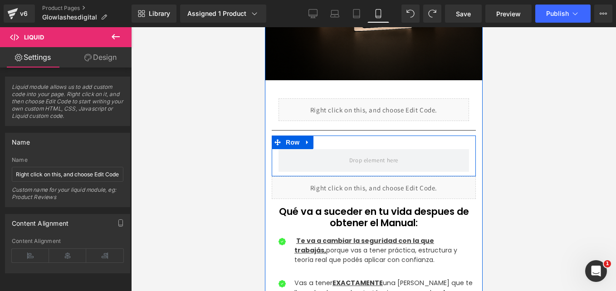
drag, startPoint x: 305, startPoint y: 165, endPoint x: 358, endPoint y: 167, distance: 52.2
click at [358, 177] on div "Liquid" at bounding box center [373, 188] width 204 height 23
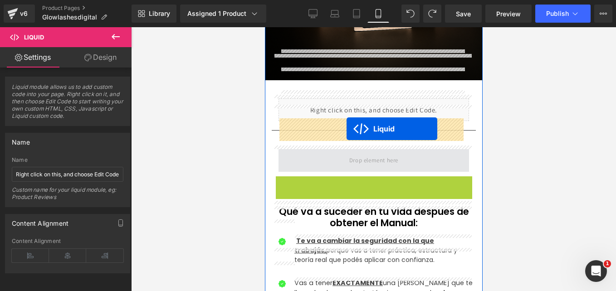
drag, startPoint x: 345, startPoint y: 156, endPoint x: 346, endPoint y: 129, distance: 26.4
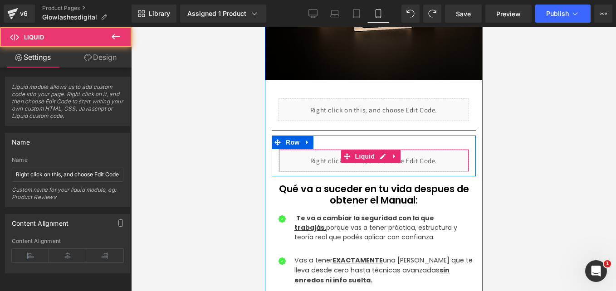
click at [331, 149] on div "Liquid" at bounding box center [373, 160] width 191 height 23
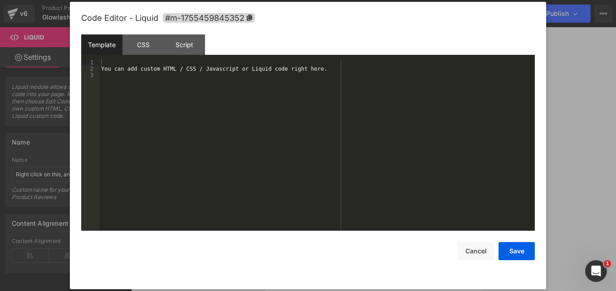
click at [350, 0] on div "Liquid You are previewing how the will restyle your page. You can not edit Elem…" at bounding box center [308, 0] width 616 height 0
drag, startPoint x: 319, startPoint y: 79, endPoint x: 34, endPoint y: 41, distance: 286.6
click at [34, 41] on body "Liquid You are previewing how the will restyle your page. You can not edit Elem…" at bounding box center [308, 145] width 616 height 291
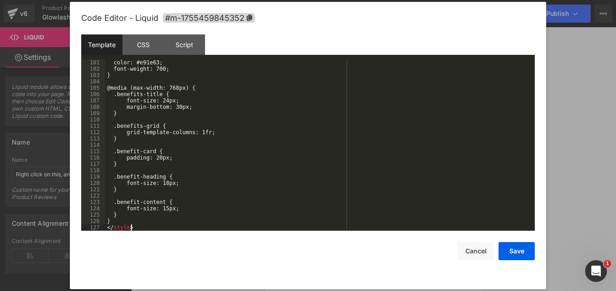
scroll to position [661, 0]
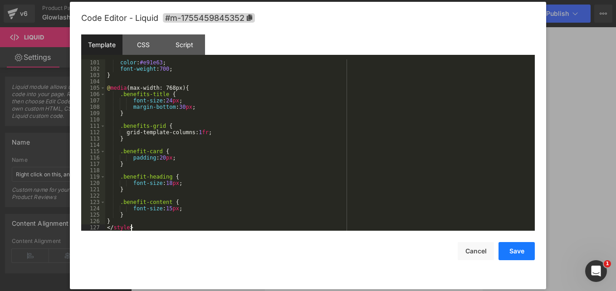
click at [513, 252] on button "Save" at bounding box center [517, 251] width 36 height 18
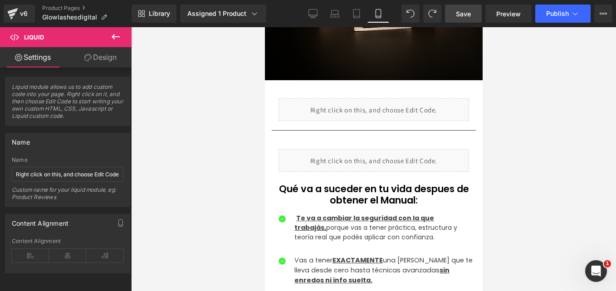
drag, startPoint x: 472, startPoint y: 17, endPoint x: 100, endPoint y: 79, distance: 377.4
click at [472, 17] on link "Save" at bounding box center [463, 14] width 37 height 18
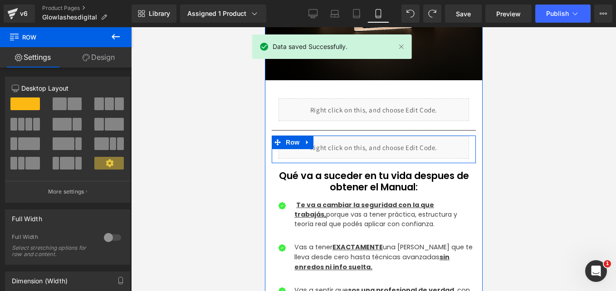
drag, startPoint x: 356, startPoint y: 112, endPoint x: 358, endPoint y: 99, distance: 13.4
click at [358, 99] on div "De Cero Clientes a Agenda Llena: Conviértete en una Lashista Profesional Headin…" at bounding box center [374, 196] width 218 height 1030
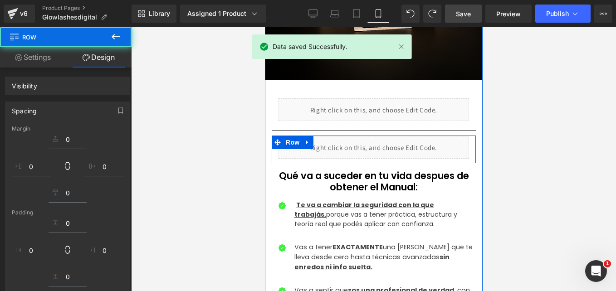
click at [461, 14] on span "Save" at bounding box center [463, 14] width 15 height 10
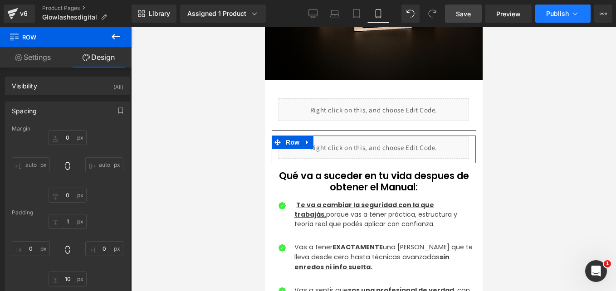
click at [572, 12] on icon at bounding box center [575, 13] width 9 height 9
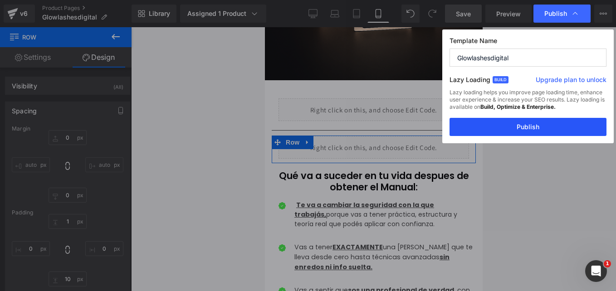
click at [538, 127] on button "Publish" at bounding box center [528, 127] width 157 height 18
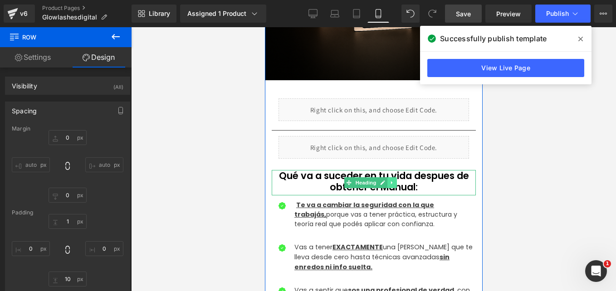
click at [392, 177] on link at bounding box center [392, 182] width 10 height 11
click at [394, 180] on icon at bounding box center [396, 182] width 5 height 5
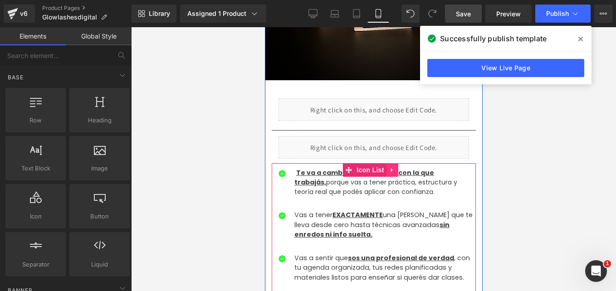
click at [390, 168] on icon at bounding box center [391, 170] width 2 height 4
click at [395, 167] on icon at bounding box center [398, 170] width 6 height 6
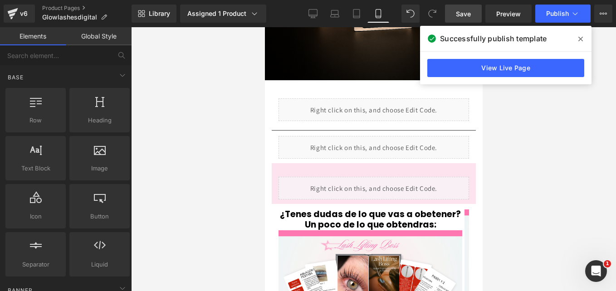
click at [465, 18] on span "Save" at bounding box center [463, 14] width 15 height 10
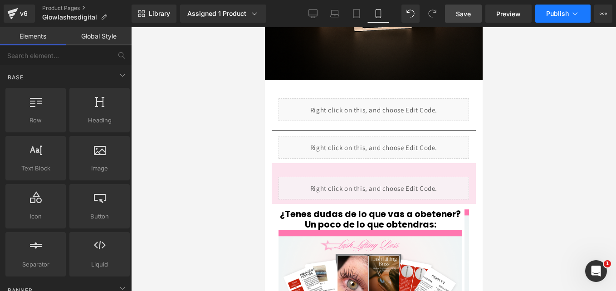
click at [557, 14] on span "Publish" at bounding box center [557, 13] width 23 height 7
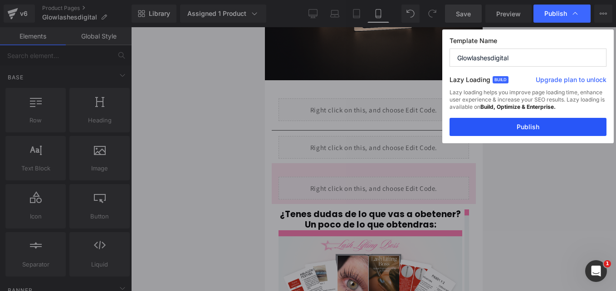
click at [524, 127] on button "Publish" at bounding box center [528, 127] width 157 height 18
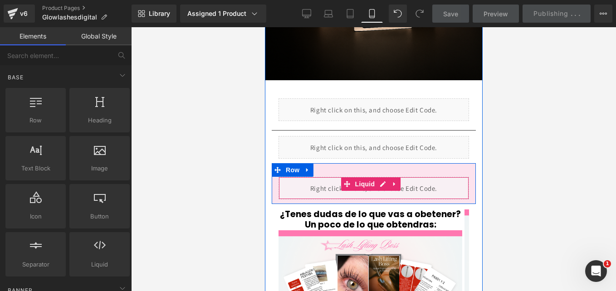
click at [314, 177] on div "Liquid" at bounding box center [373, 188] width 191 height 23
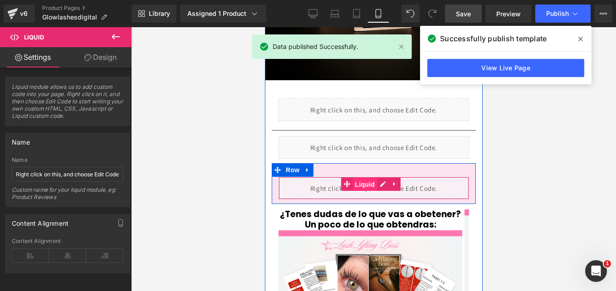
click at [368, 178] on span "Liquid" at bounding box center [365, 185] width 25 height 14
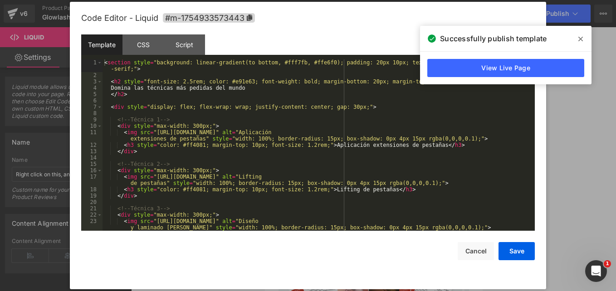
click at [357, 0] on div "Liquid You are previewing how the will restyle your page. You can not edit Elem…" at bounding box center [308, 0] width 616 height 0
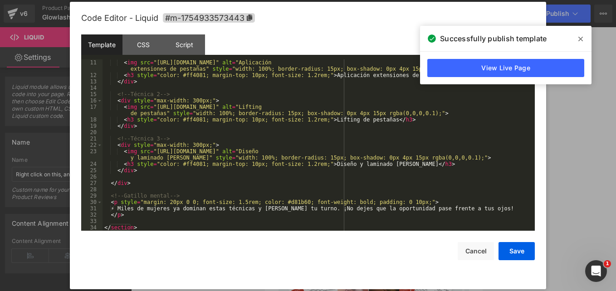
scroll to position [0, 0]
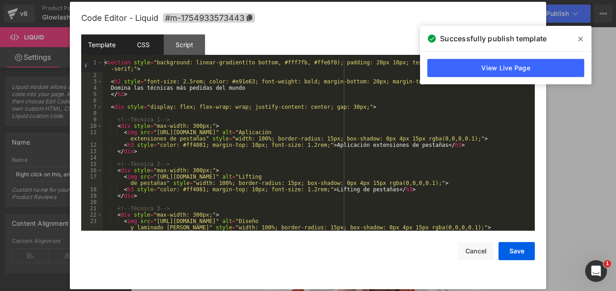
click at [149, 43] on div "CSS" at bounding box center [143, 44] width 41 height 20
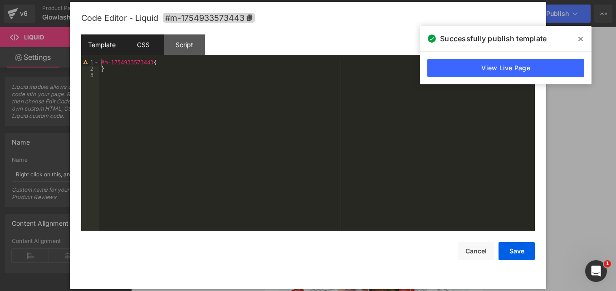
click at [97, 41] on div "Template" at bounding box center [101, 44] width 41 height 20
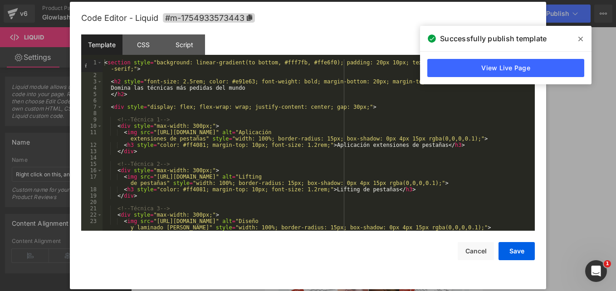
click at [582, 35] on icon at bounding box center [581, 38] width 5 height 7
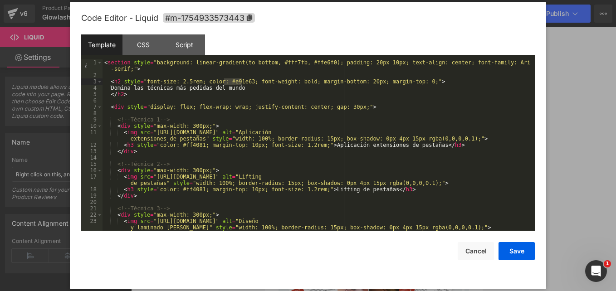
drag, startPoint x: 224, startPoint y: 81, endPoint x: 242, endPoint y: 81, distance: 17.7
click at [242, 81] on div "< section style = "background: linear-gradient(to bottom, #fff7fb, #ffe6f0); pa…" at bounding box center [317, 154] width 429 height 191
drag, startPoint x: 298, startPoint y: 61, endPoint x: 318, endPoint y: 60, distance: 20.0
click at [318, 60] on div "< section style = "background: linear-gradient(to bottom, #fff7fb, #ffe6f0); pa…" at bounding box center [317, 154] width 429 height 191
click at [490, 249] on button "Cancel" at bounding box center [476, 251] width 36 height 18
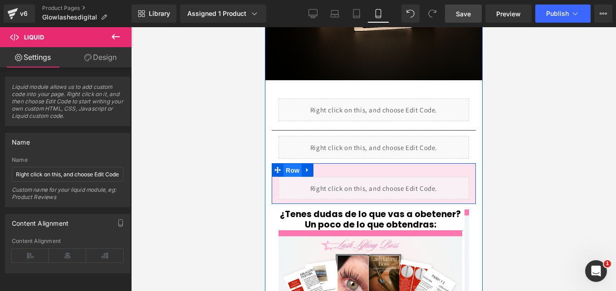
click at [293, 164] on span "Row" at bounding box center [292, 171] width 18 height 14
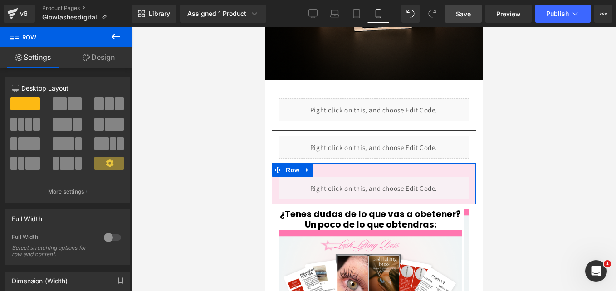
click at [97, 64] on link "Design" at bounding box center [99, 57] width 66 height 20
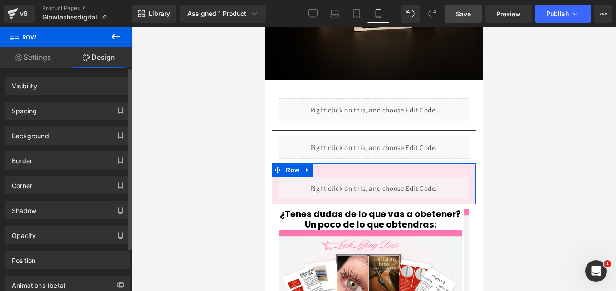
click at [70, 145] on div "Border Border Style Custom Border Solid Border Dashed Border Dotted" at bounding box center [68, 157] width 136 height 25
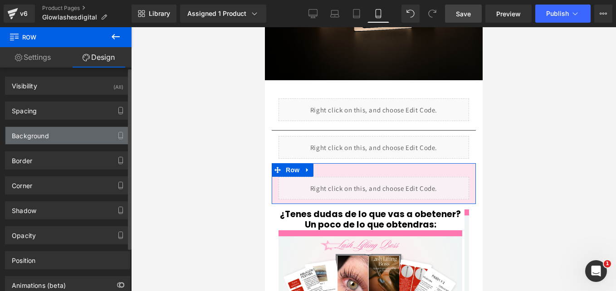
type input "#fce3ee"
type input "100"
click at [58, 139] on div "Background" at bounding box center [67, 135] width 124 height 17
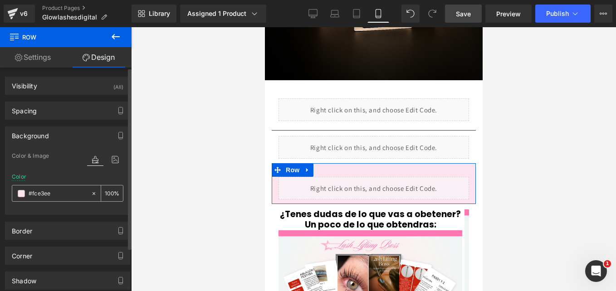
paste input "ffe6f0"
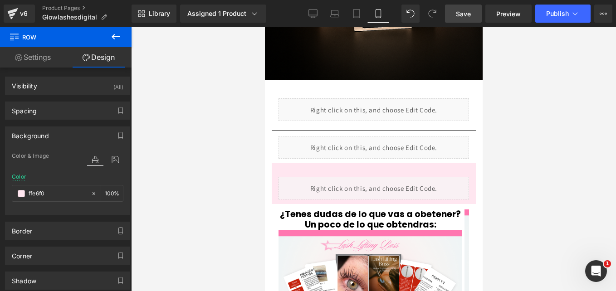
type input "#ffe6f0"
click at [463, 14] on span "Save" at bounding box center [463, 14] width 15 height 10
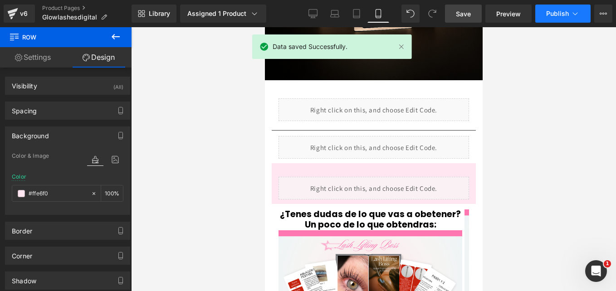
click at [552, 10] on span "Publish" at bounding box center [557, 13] width 23 height 7
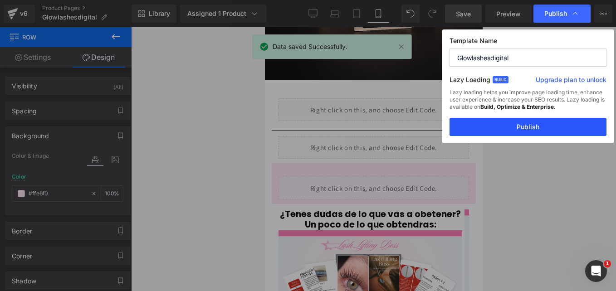
click at [518, 128] on button "Publish" at bounding box center [528, 127] width 157 height 18
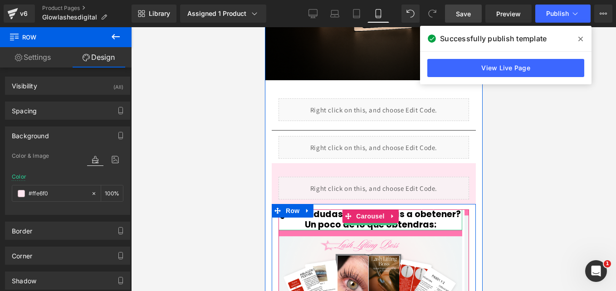
scroll to position [570, 0]
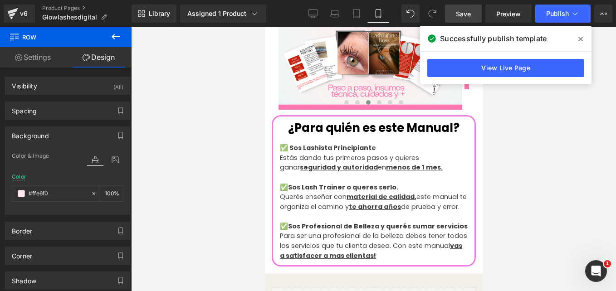
click at [581, 41] on icon at bounding box center [581, 38] width 5 height 7
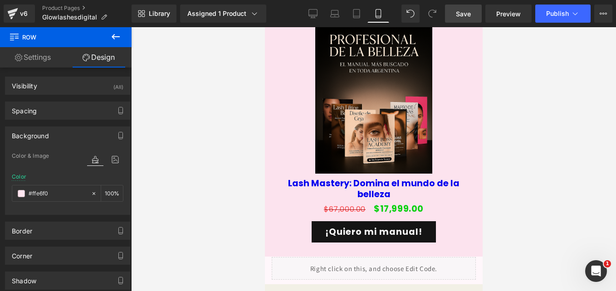
scroll to position [2847, 0]
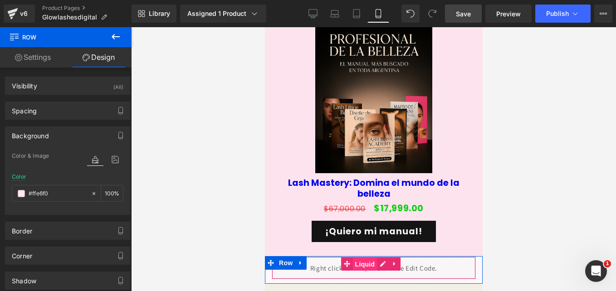
click at [364, 258] on span "Liquid" at bounding box center [365, 265] width 25 height 14
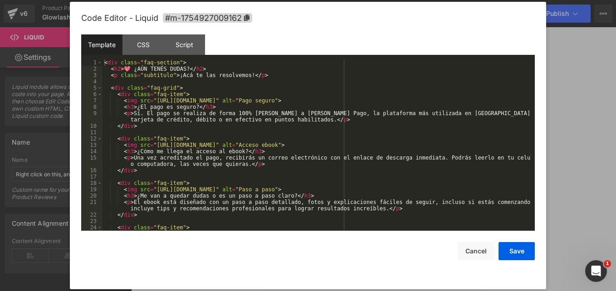
click at [351, 0] on div "Liquid You are previewing how the will restyle your page. You can not edit Elem…" at bounding box center [308, 0] width 616 height 0
click at [236, 100] on div "< div class = "faq-section" > < h2 > 💖 ¿AÚN TENÉS [PERSON_NAME]? </ h2 > < p cl…" at bounding box center [317, 151] width 429 height 184
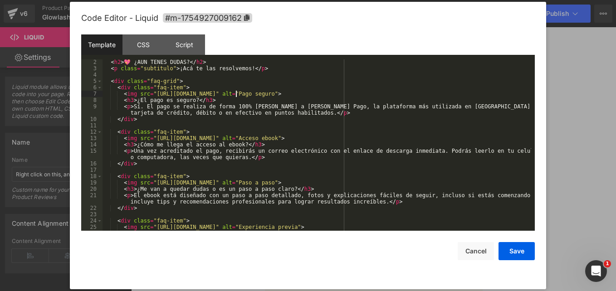
scroll to position [7, 0]
click at [473, 260] on button "Cancel" at bounding box center [476, 251] width 36 height 18
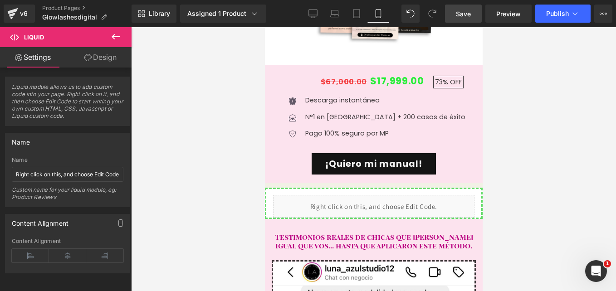
scroll to position [1012, 0]
click at [351, 195] on div "Liquid" at bounding box center [374, 206] width 202 height 23
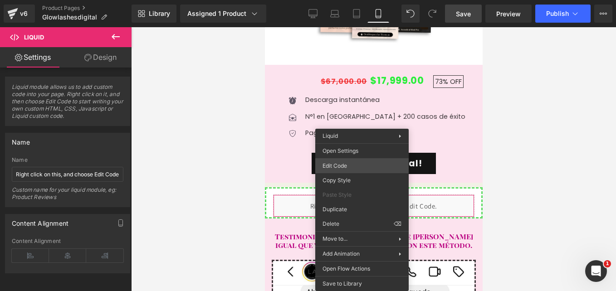
click at [354, 0] on div "Liquid You are previewing how the will restyle your page. You can not edit Elem…" at bounding box center [308, 0] width 616 height 0
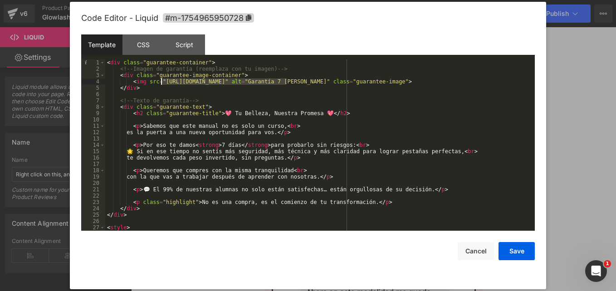
drag, startPoint x: 287, startPoint y: 84, endPoint x: 162, endPoint y: 81, distance: 125.3
click at [162, 81] on div "< div class = "guarantee-container" > <!-- Imagen de garantía (reemplaza con tu…" at bounding box center [318, 151] width 426 height 184
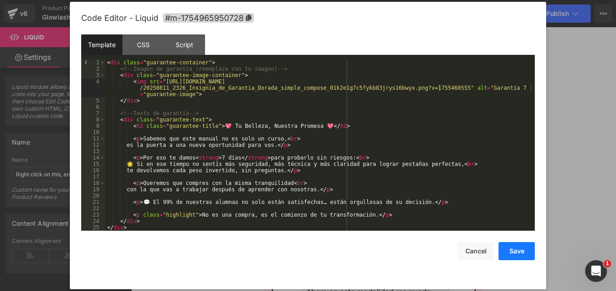
click at [508, 246] on button "Save" at bounding box center [517, 251] width 36 height 18
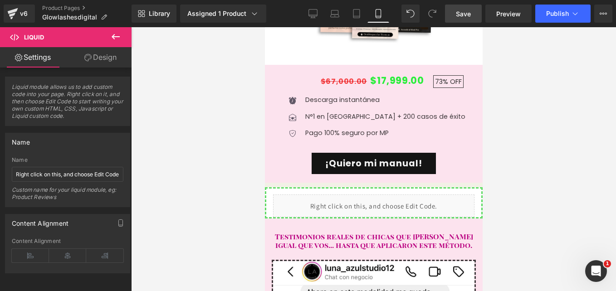
click at [471, 15] on span "Save" at bounding box center [463, 14] width 15 height 10
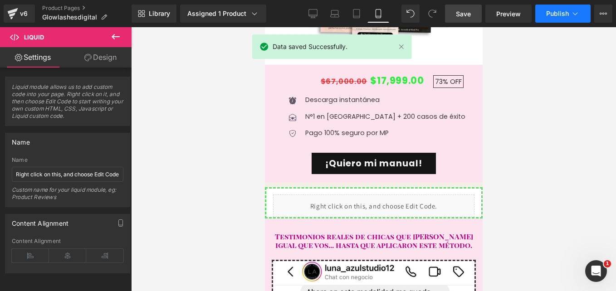
click at [554, 13] on span "Publish" at bounding box center [557, 13] width 23 height 7
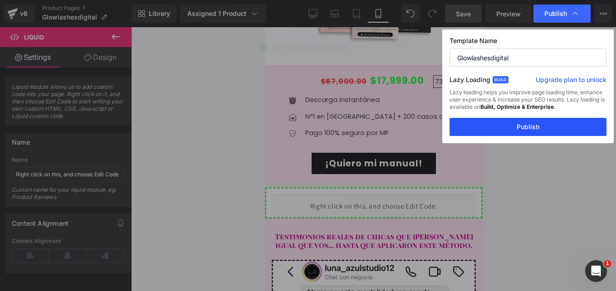
click at [528, 122] on button "Publish" at bounding box center [528, 127] width 157 height 18
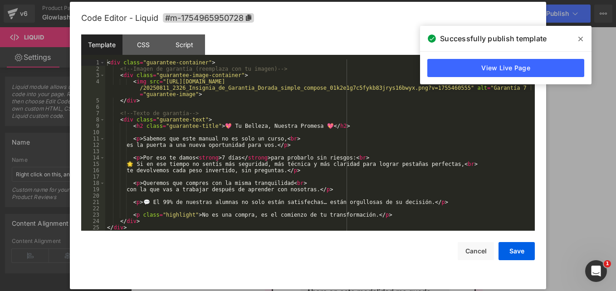
click at [382, 195] on div "Liquid" at bounding box center [374, 206] width 202 height 23
click at [581, 38] on icon at bounding box center [581, 38] width 5 height 7
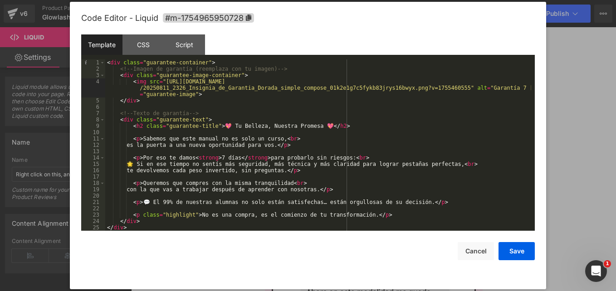
click at [188, 95] on div "< div class = "guarantee-container" > <!-- Imagen de garantía (reemplaza con tu…" at bounding box center [318, 151] width 426 height 184
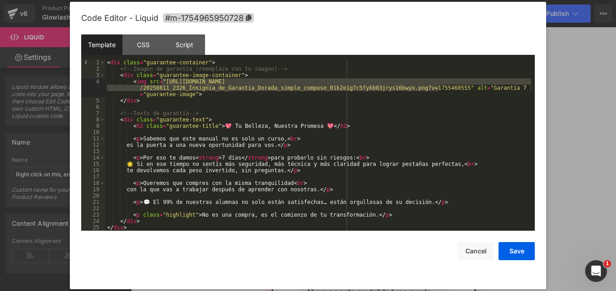
drag, startPoint x: 161, startPoint y: 81, endPoint x: 440, endPoint y: 89, distance: 279.2
click at [440, 89] on div "< div class = "guarantee-container" > <!-- Imagen de garantía (reemplaza con tu…" at bounding box center [318, 151] width 426 height 184
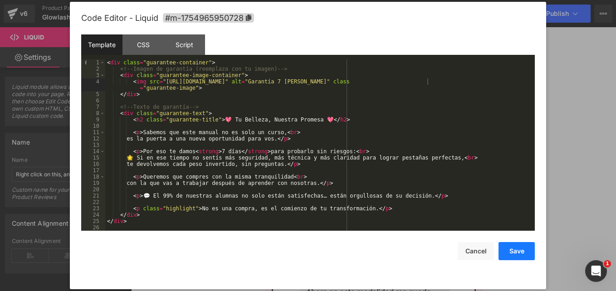
click at [519, 251] on button "Save" at bounding box center [517, 251] width 36 height 18
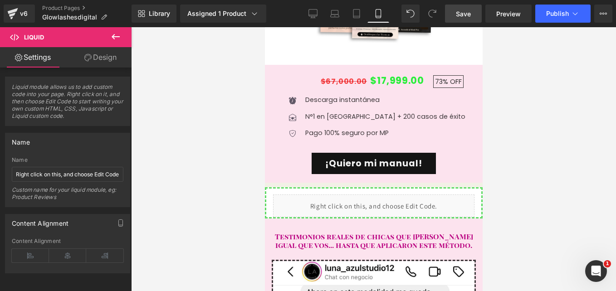
click at [460, 15] on span "Save" at bounding box center [463, 14] width 15 height 10
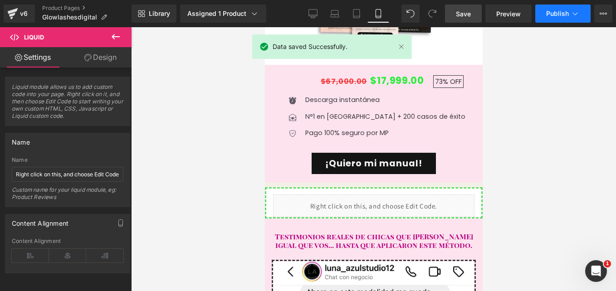
click at [557, 16] on span "Publish" at bounding box center [557, 13] width 23 height 7
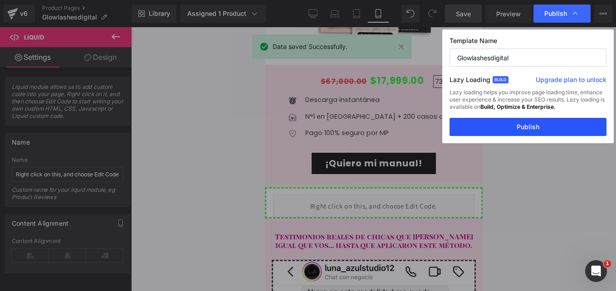
click at [529, 131] on button "Publish" at bounding box center [528, 127] width 157 height 18
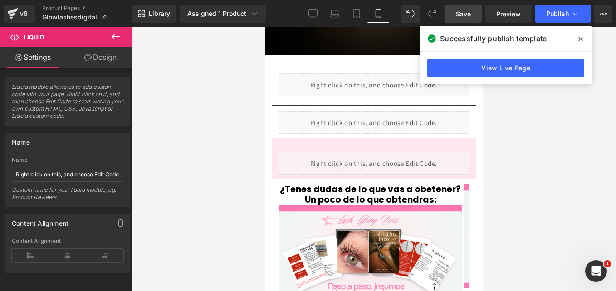
scroll to position [372, 0]
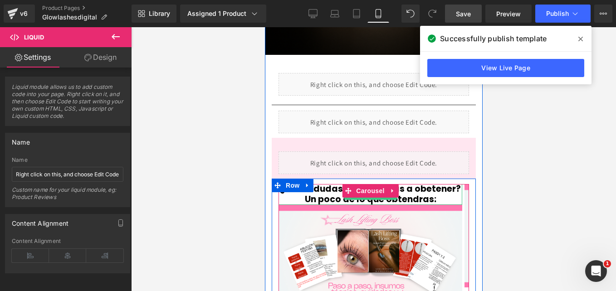
drag, startPoint x: 314, startPoint y: 168, endPoint x: 362, endPoint y: 170, distance: 47.7
click at [314, 184] on h1 "¿Tenes dudas de lo que vas a obetener? Un poco de lo que obtendras:" at bounding box center [370, 194] width 184 height 21
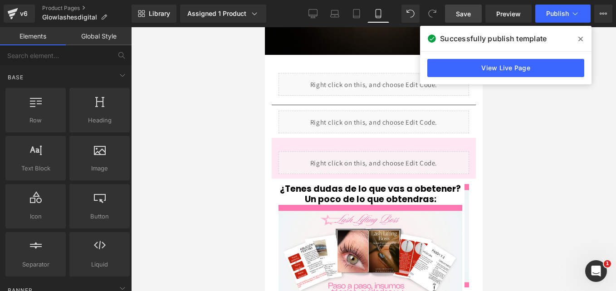
click at [263, 164] on div at bounding box center [373, 159] width 485 height 264
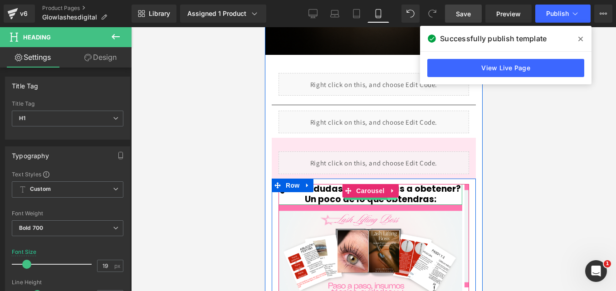
click at [394, 189] on link at bounding box center [392, 194] width 10 height 11
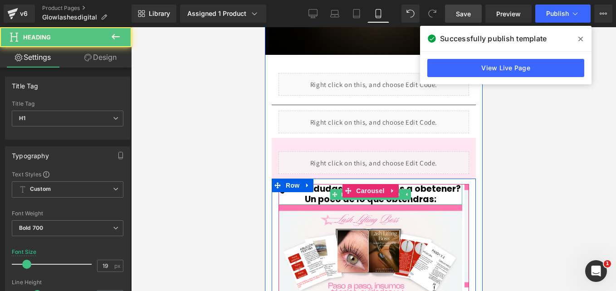
click at [446, 184] on h1 "¿Tenes dudas de lo que vas a obetener? Un poco de lo que obtendras:" at bounding box center [370, 194] width 184 height 21
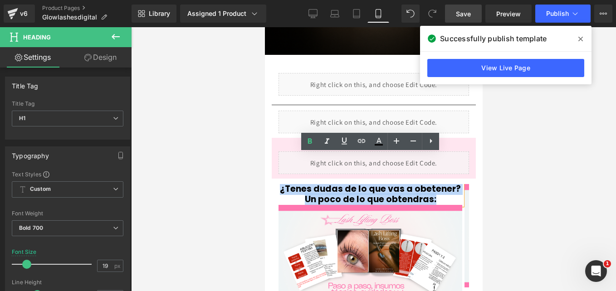
drag, startPoint x: 446, startPoint y: 166, endPoint x: 261, endPoint y: 163, distance: 185.7
copy h1 "¿Tenes dudas de lo que vas a obetener? Un poco de lo que obtendras:"
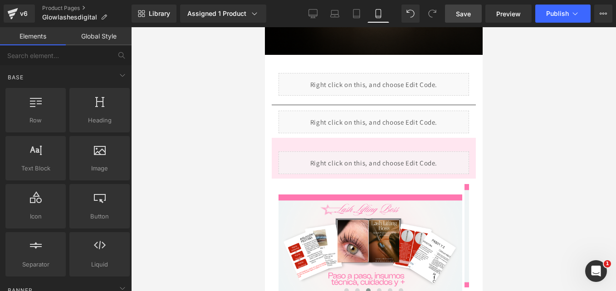
click at [249, 181] on div at bounding box center [373, 159] width 485 height 264
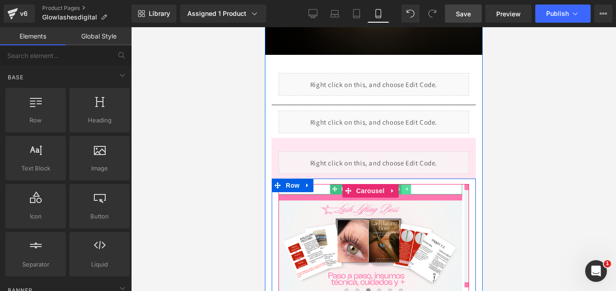
click at [406, 188] on icon at bounding box center [406, 189] width 1 height 3
click at [423, 184] on h1 at bounding box center [370, 189] width 184 height 10
click at [417, 184] on h1 at bounding box center [370, 189] width 184 height 10
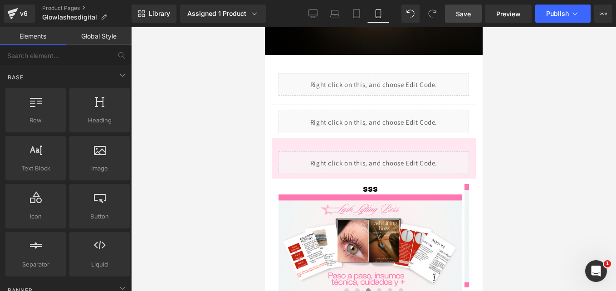
click at [222, 215] on div at bounding box center [373, 159] width 485 height 264
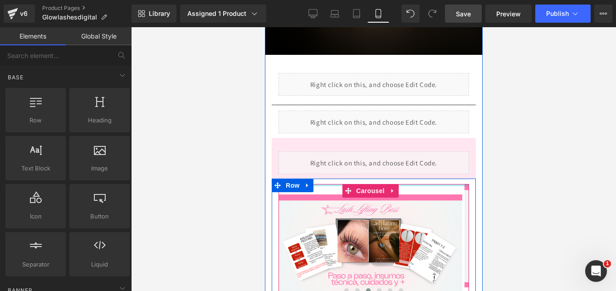
drag, startPoint x: 426, startPoint y: 155, endPoint x: 424, endPoint y: 160, distance: 5.3
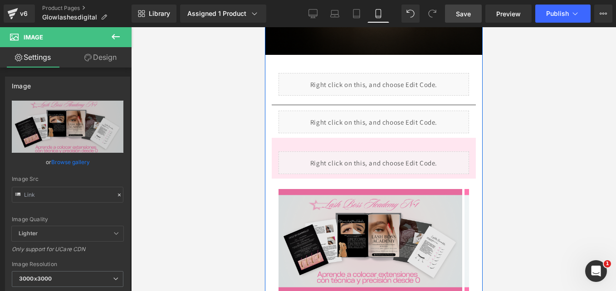
type input "[URL][DOMAIN_NAME]"
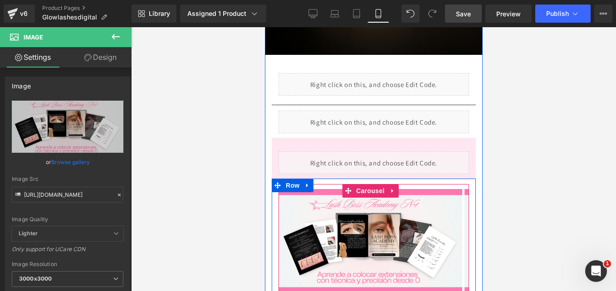
click at [355, 291] on span at bounding box center [357, 296] width 5 height 5
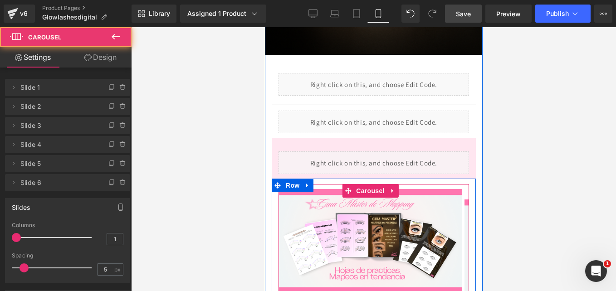
click at [366, 291] on span at bounding box center [368, 296] width 5 height 5
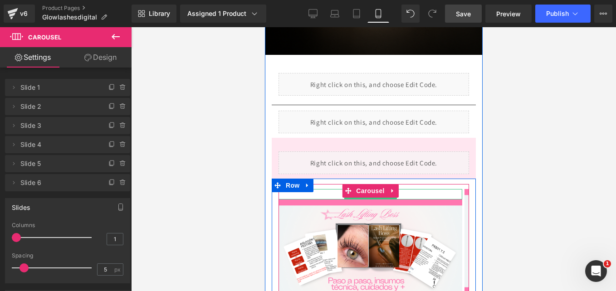
click at [414, 189] on h1 "sss" at bounding box center [370, 194] width 184 height 10
click at [392, 189] on h1 "sss" at bounding box center [370, 194] width 184 height 10
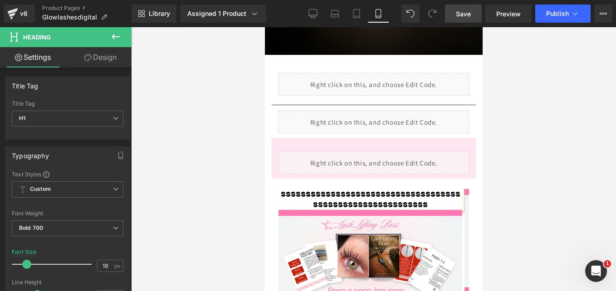
drag, startPoint x: 485, startPoint y: 183, endPoint x: 210, endPoint y: 153, distance: 277.2
click at [485, 183] on div at bounding box center [373, 159] width 485 height 264
click at [301, 210] on div "Image" at bounding box center [370, 261] width 184 height 103
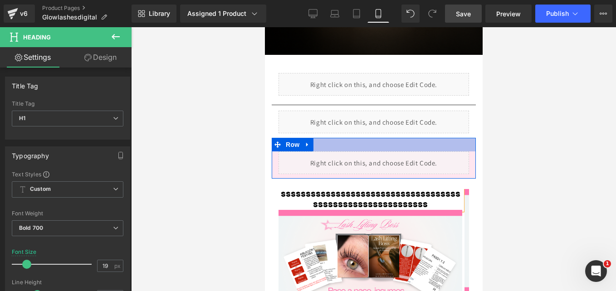
click at [364, 138] on div "Liquid Row" at bounding box center [373, 158] width 204 height 41
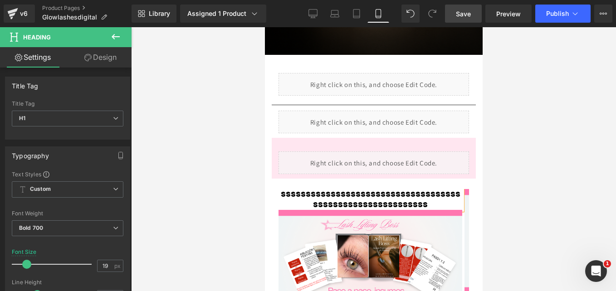
click at [393, 189] on h1 "sssssssssssssssssssssssssssssssssssssssssssssssssssssssssss" at bounding box center [370, 199] width 184 height 21
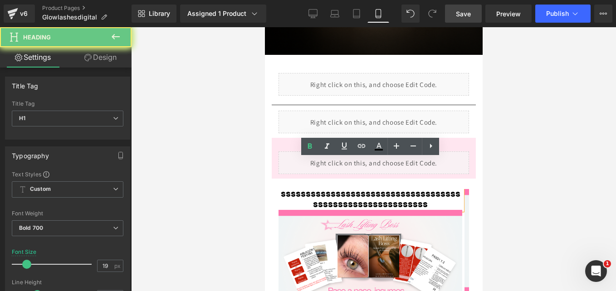
drag, startPoint x: 431, startPoint y: 147, endPoint x: 422, endPoint y: 147, distance: 8.6
click at [431, 147] on icon at bounding box center [431, 146] width 2 height 5
click at [452, 146] on icon at bounding box center [448, 146] width 11 height 11
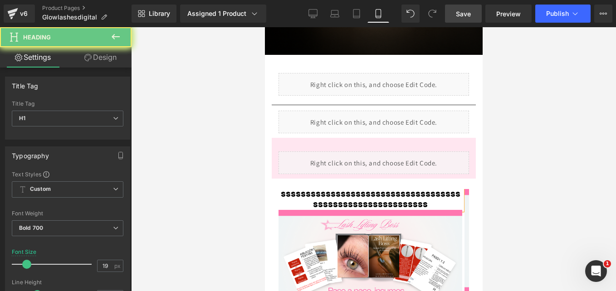
click at [116, 34] on icon at bounding box center [115, 36] width 11 height 11
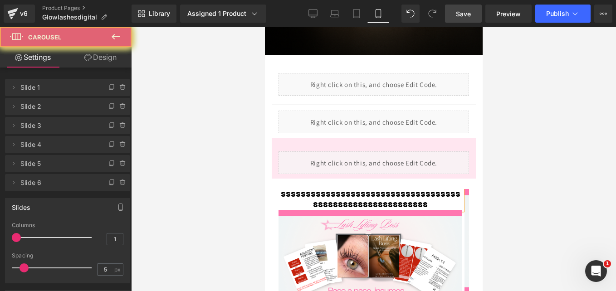
click at [408, 189] on h1 "sssssssssssssssssssssssssssssssssssssssssssssssssssssssssss" at bounding box center [370, 199] width 184 height 21
click at [418, 189] on h1 "sssssssssssssssssssssssssssssssssssssssssssssssssssssssssss" at bounding box center [370, 199] width 184 height 21
drag, startPoint x: 419, startPoint y: 96, endPoint x: 328, endPoint y: 61, distance: 97.4
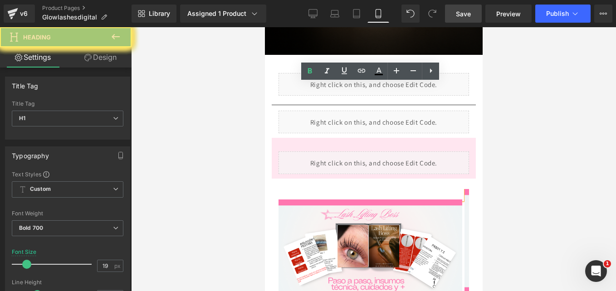
click at [289, 189] on h1 at bounding box center [370, 194] width 184 height 10
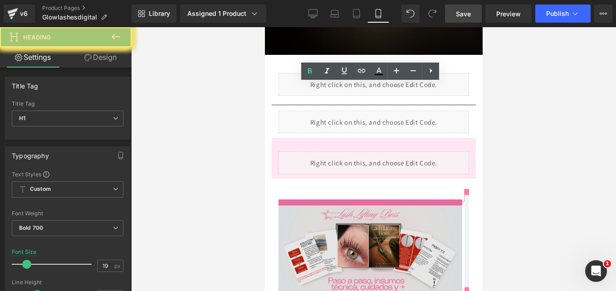
click at [296, 200] on img at bounding box center [370, 251] width 184 height 103
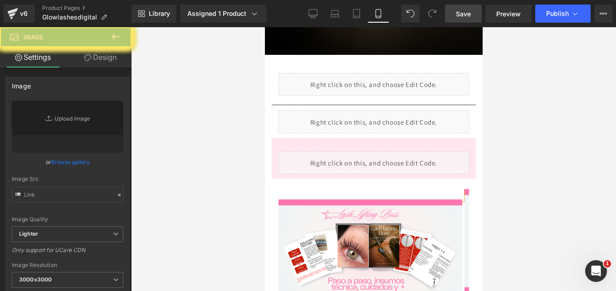
drag, startPoint x: 226, startPoint y: 123, endPoint x: 67, endPoint y: 102, distance: 161.2
click at [226, 123] on div at bounding box center [373, 159] width 485 height 264
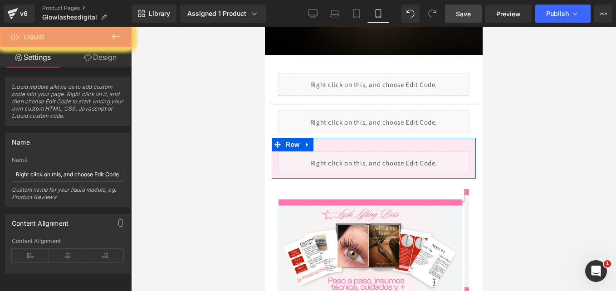
click at [331, 138] on div "Liquid Row" at bounding box center [373, 158] width 204 height 41
click at [331, 174] on div at bounding box center [373, 176] width 204 height 5
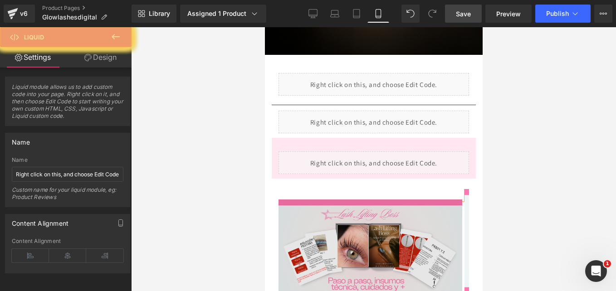
click at [279, 200] on div "Image" at bounding box center [370, 251] width 184 height 103
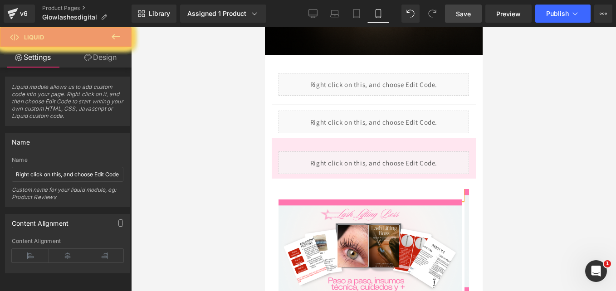
click at [341, 291] on button at bounding box center [346, 295] width 11 height 9
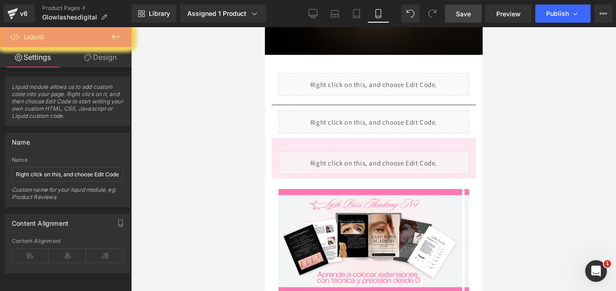
click at [344, 291] on span at bounding box center [346, 296] width 5 height 5
click at [356, 291] on button at bounding box center [357, 295] width 11 height 9
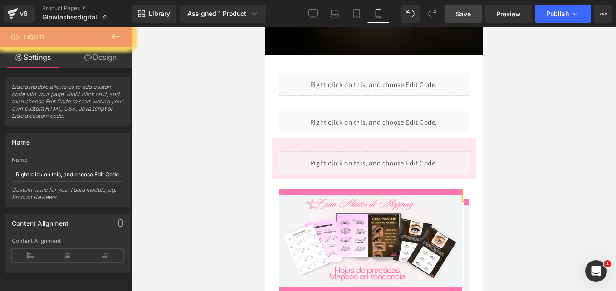
click at [366, 291] on span at bounding box center [368, 296] width 5 height 5
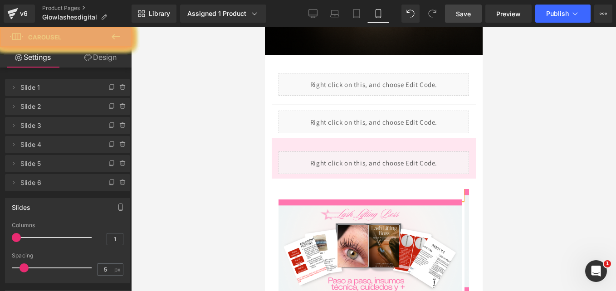
click at [259, 150] on div at bounding box center [373, 159] width 485 height 264
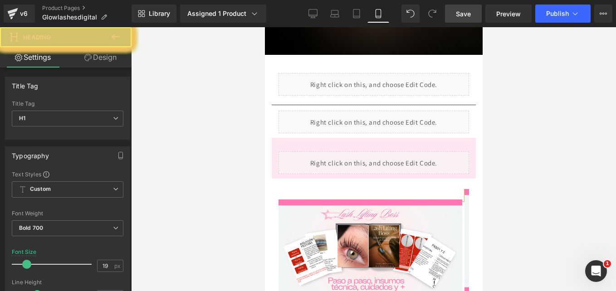
click at [278, 189] on h1 at bounding box center [370, 194] width 184 height 10
click at [413, 12] on span at bounding box center [410, 13] width 13 height 13
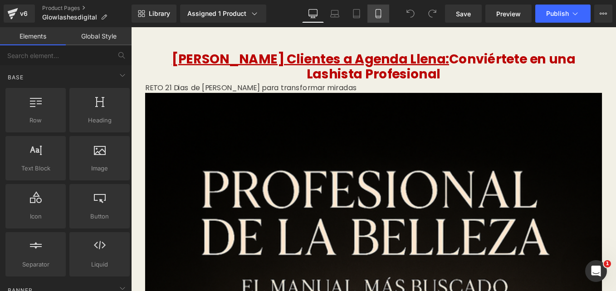
click at [381, 14] on icon at bounding box center [378, 14] width 5 height 9
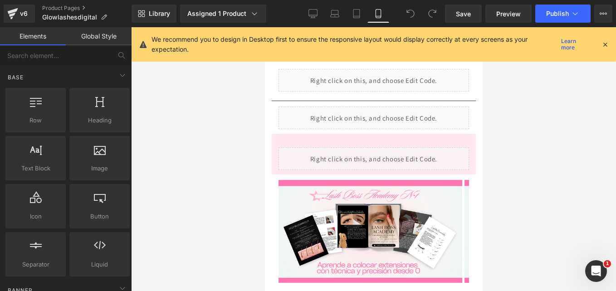
scroll to position [368, 0]
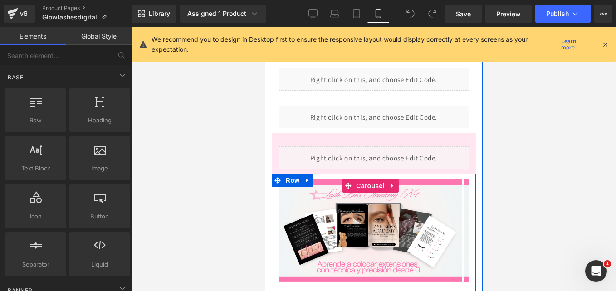
click at [366, 291] on span at bounding box center [368, 296] width 5 height 5
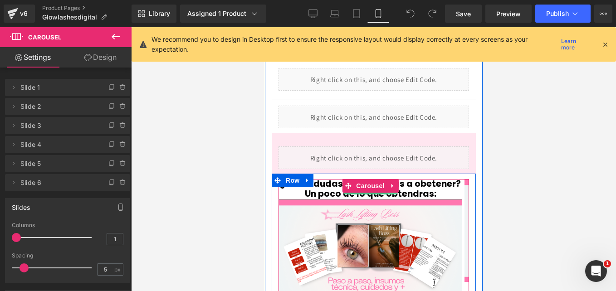
click at [393, 184] on link at bounding box center [392, 189] width 10 height 11
click at [398, 187] on icon at bounding box center [396, 189] width 5 height 5
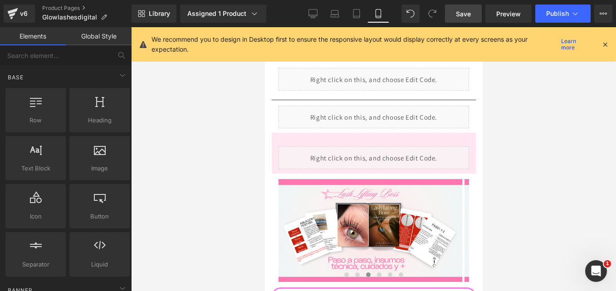
click at [464, 15] on span "Save" at bounding box center [463, 14] width 15 height 10
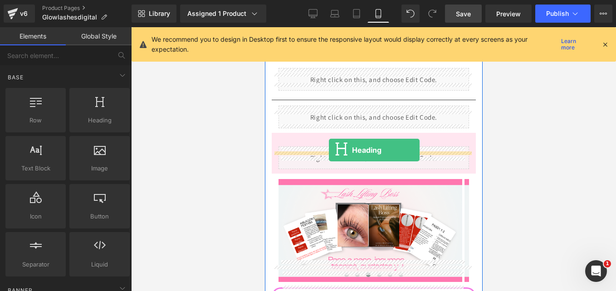
drag, startPoint x: 372, startPoint y: 139, endPoint x: 329, endPoint y: 150, distance: 45.0
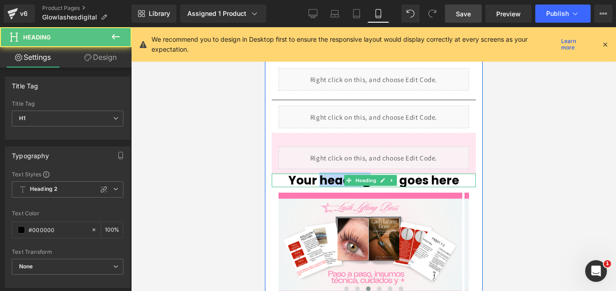
click at [334, 174] on h1 "Your heading text goes here" at bounding box center [373, 181] width 204 height 14
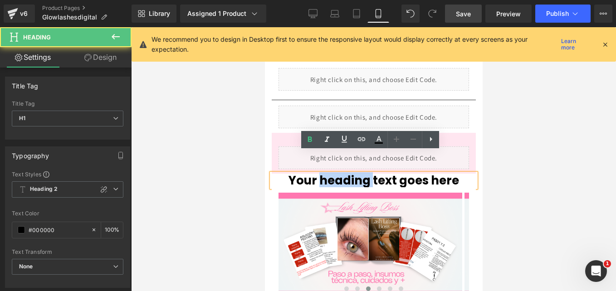
click at [334, 174] on h1 "Your heading text goes here" at bounding box center [373, 181] width 204 height 14
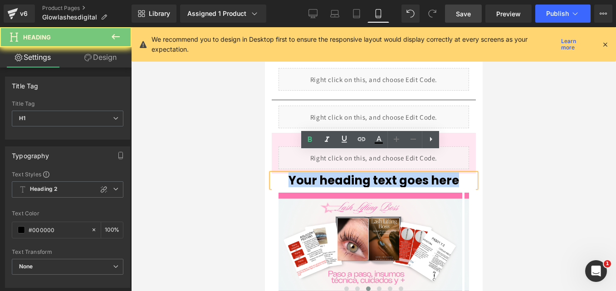
click at [334, 174] on h1 "Your heading text goes here" at bounding box center [373, 181] width 204 height 14
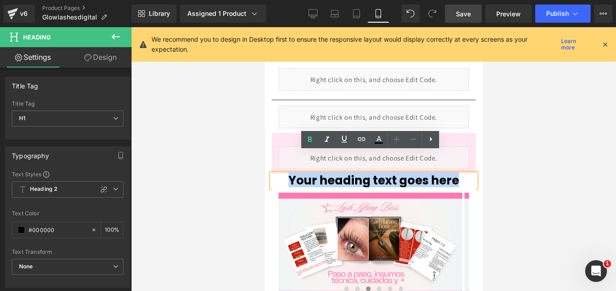
paste div
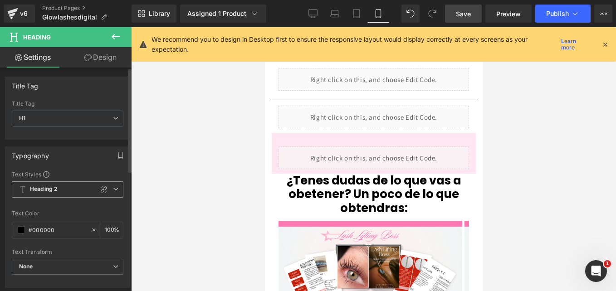
click at [118, 192] on span "Heading 2" at bounding box center [68, 190] width 112 height 16
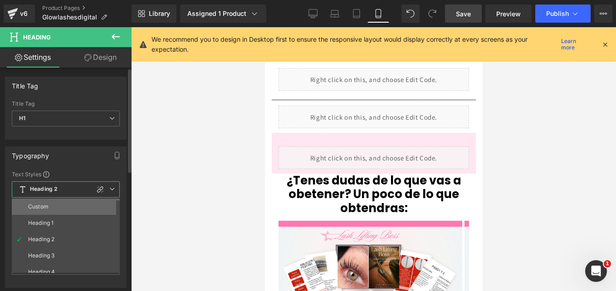
click at [69, 207] on li "Custom" at bounding box center [68, 207] width 112 height 16
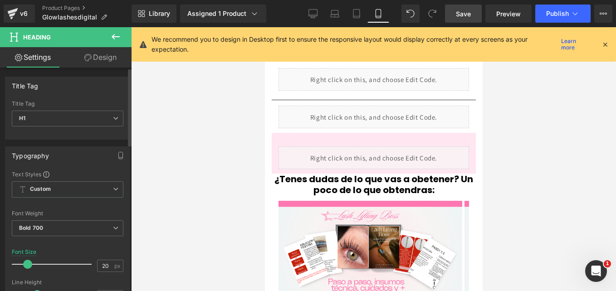
type input "21"
click at [27, 266] on span at bounding box center [27, 264] width 9 height 9
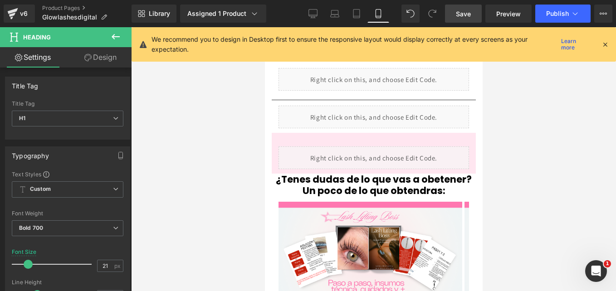
click at [472, 9] on link "Save" at bounding box center [463, 14] width 37 height 18
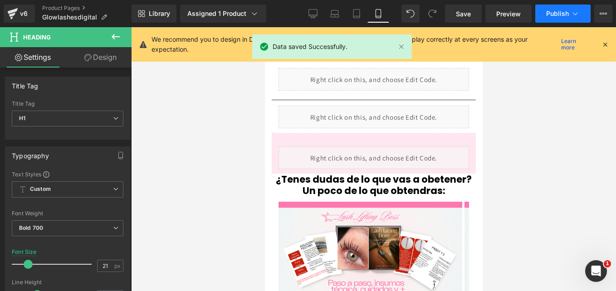
click at [563, 15] on span "Publish" at bounding box center [557, 13] width 23 height 7
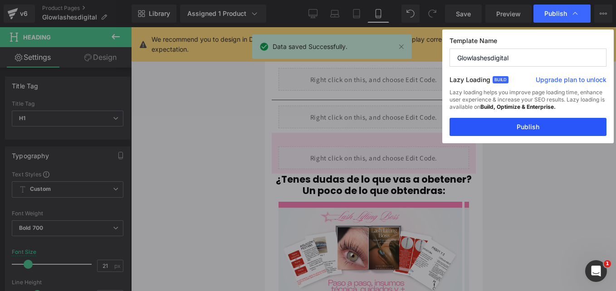
click at [524, 123] on button "Publish" at bounding box center [528, 127] width 157 height 18
